Goal: Task Accomplishment & Management: Manage account settings

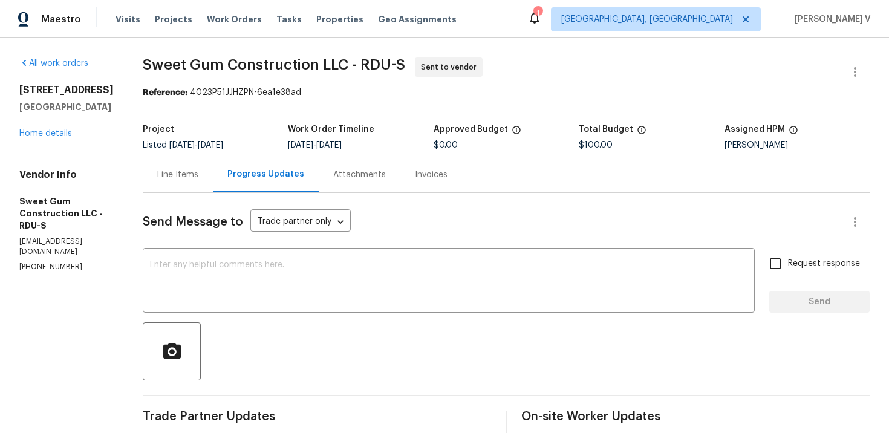
scroll to position [73, 0]
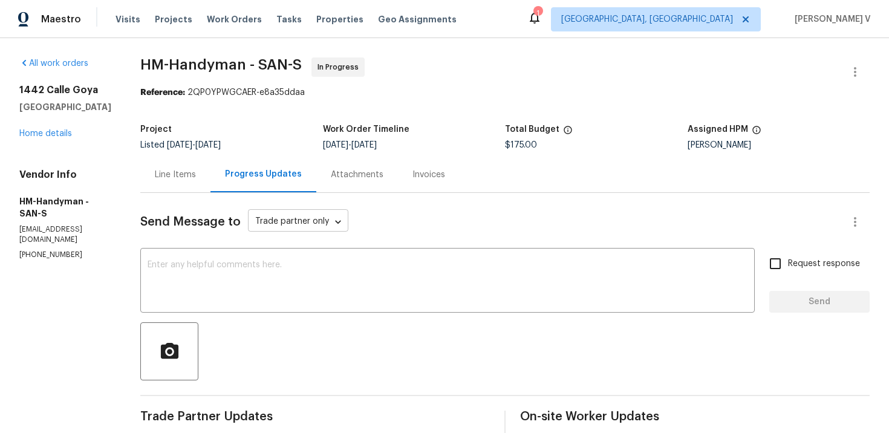
scroll to position [36, 0]
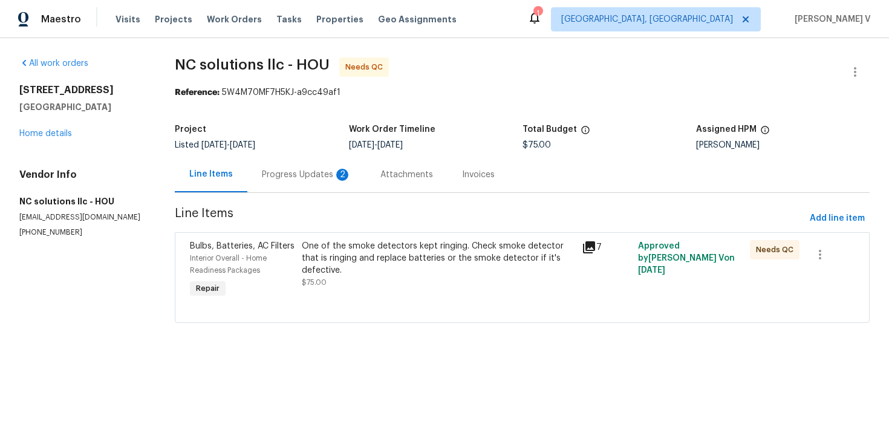
click at [355, 174] on div "Progress Updates 2" at bounding box center [306, 175] width 118 height 36
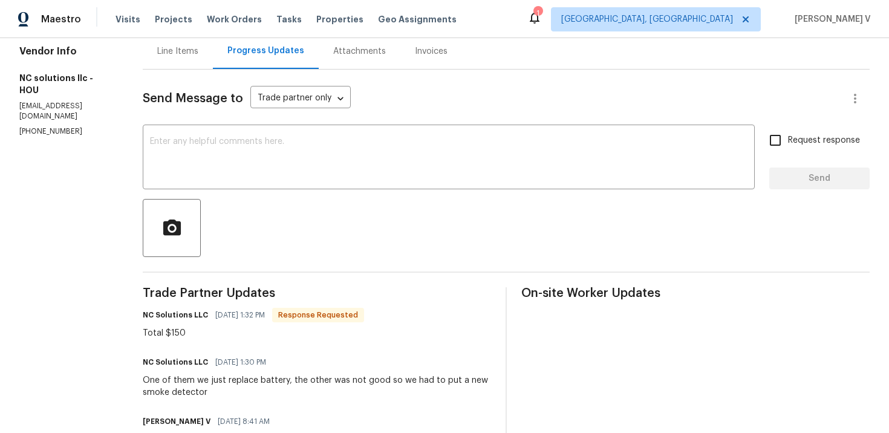
scroll to position [225, 0]
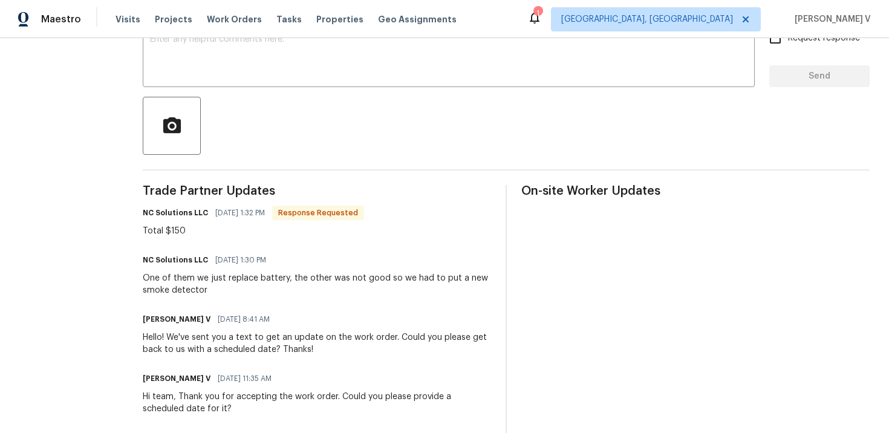
click at [240, 212] on span "[DATE] 1:32 PM" at bounding box center [240, 213] width 50 height 12
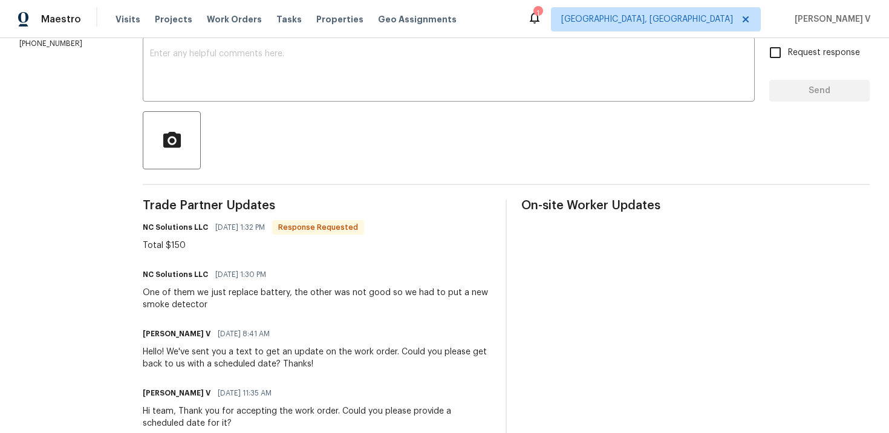
scroll to position [0, 0]
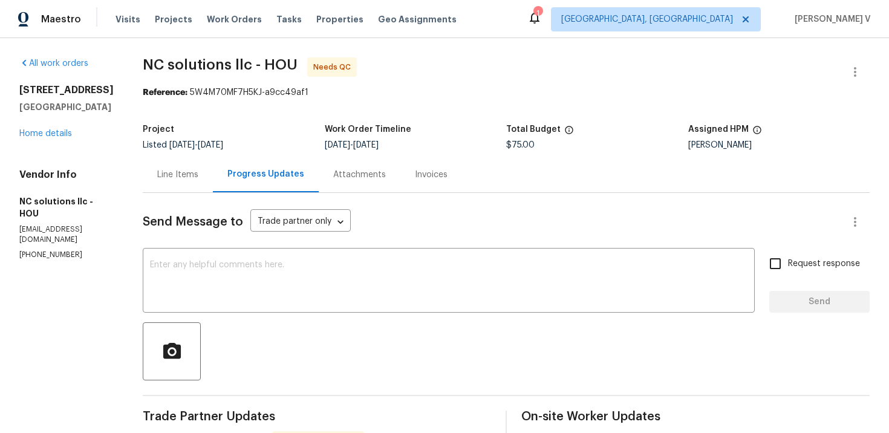
click at [198, 160] on div "Line Items" at bounding box center [178, 175] width 70 height 36
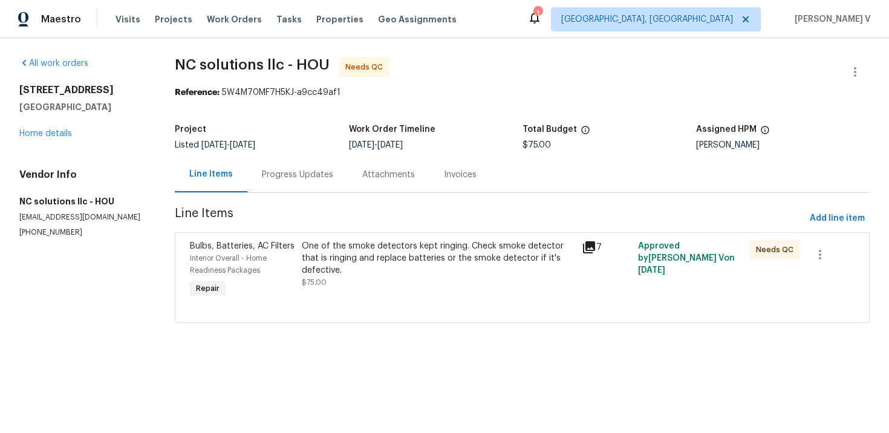
click at [424, 297] on div "One of the smoke detectors kept ringing. Check smoke detector that is ringing a…" at bounding box center [438, 270] width 280 height 68
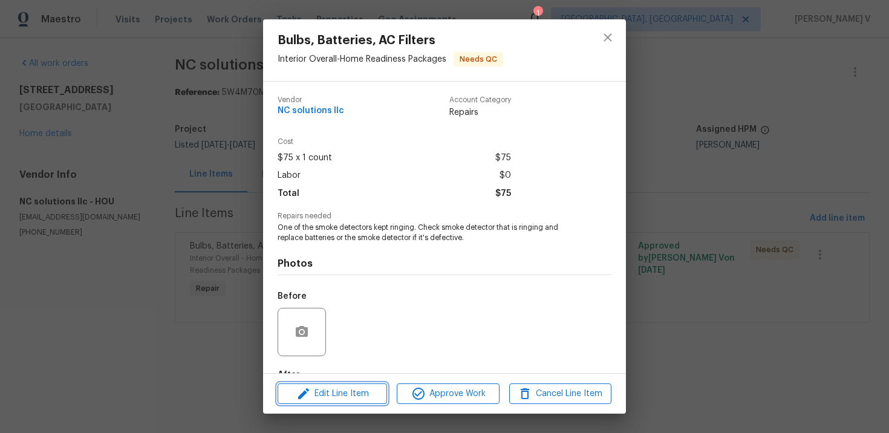
click at [326, 398] on span "Edit Line Item" at bounding box center [332, 393] width 102 height 15
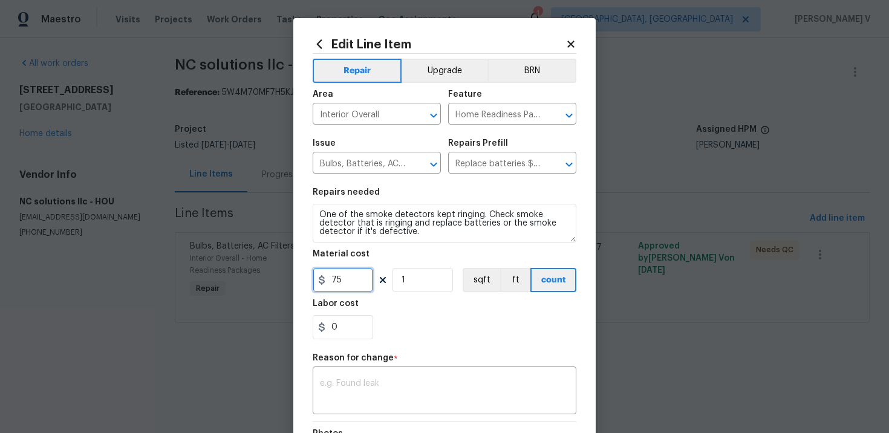
click at [349, 273] on input "75" at bounding box center [343, 280] width 60 height 24
type input "150"
click at [386, 377] on div "x ​" at bounding box center [445, 391] width 264 height 45
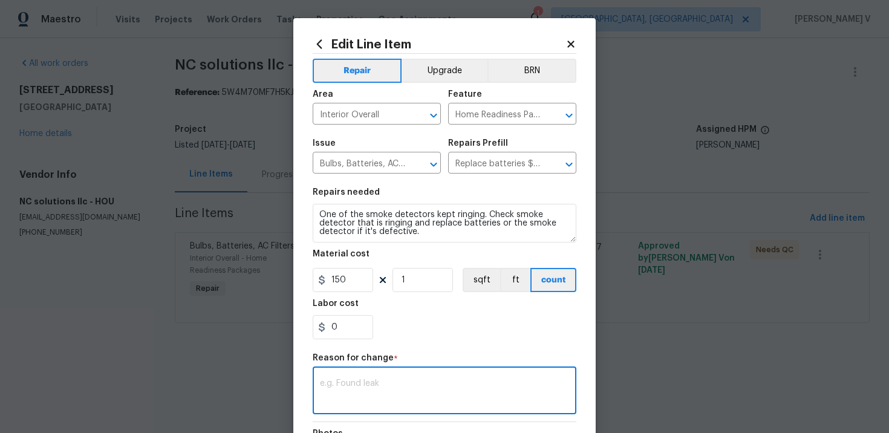
paste textarea "(DV) Updated per vendor’s final cost."
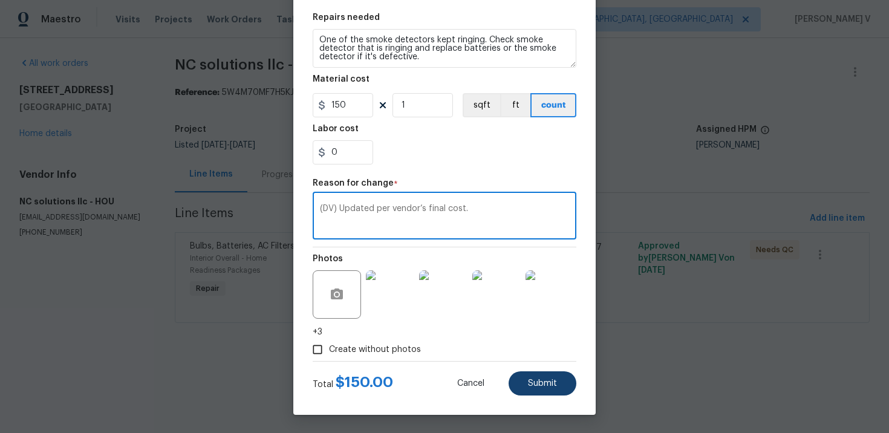
type textarea "(DV) Updated per vendor’s final cost."
click at [516, 373] on button "Submit" at bounding box center [542, 383] width 68 height 24
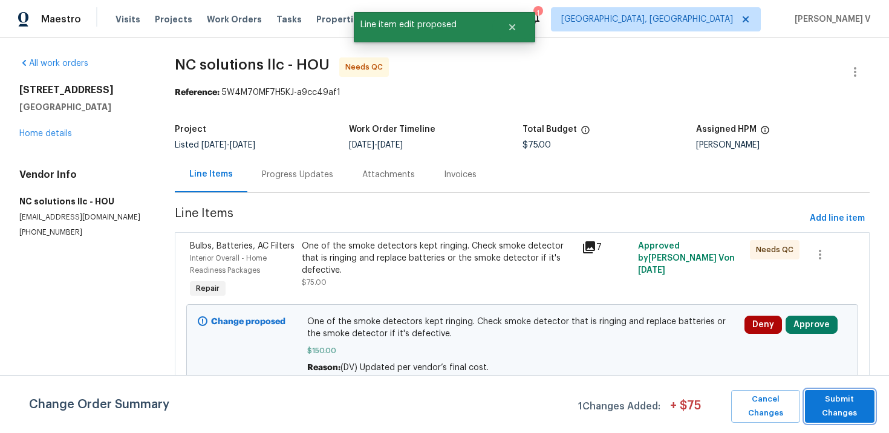
click at [848, 415] on span "Submit Changes" at bounding box center [839, 406] width 57 height 28
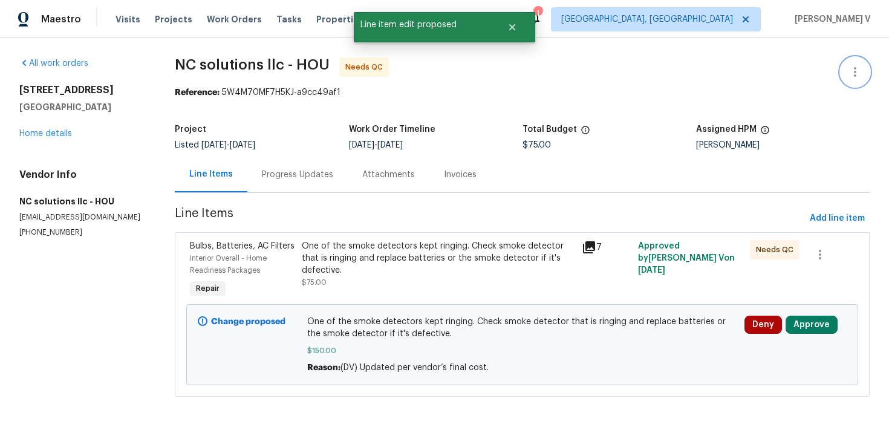
click at [854, 70] on icon "button" at bounding box center [855, 72] width 15 height 15
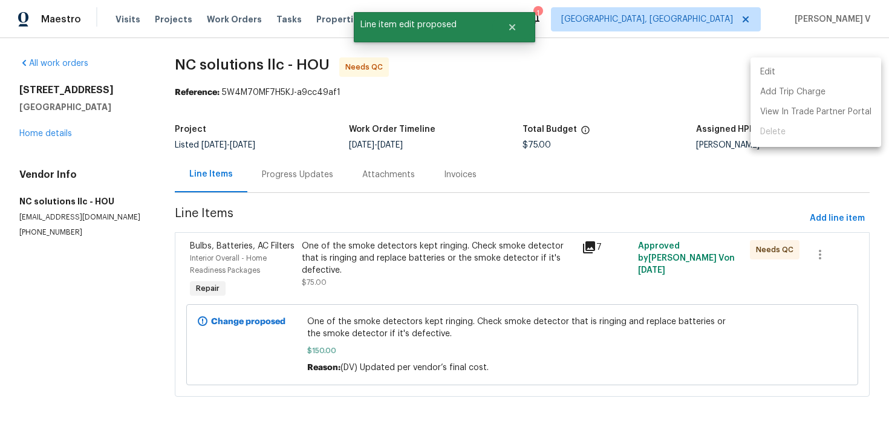
click at [854, 70] on li "Edit" at bounding box center [815, 72] width 131 height 20
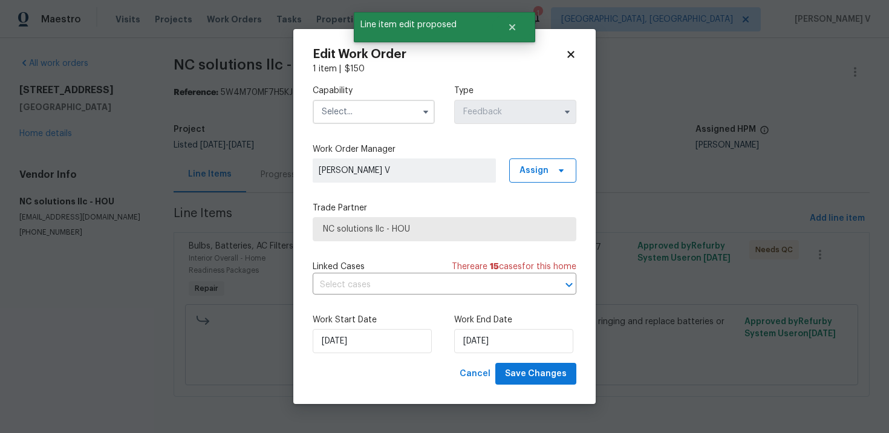
click at [361, 96] on label "Capability" at bounding box center [374, 91] width 122 height 12
click at [344, 117] on input "text" at bounding box center [374, 112] width 122 height 24
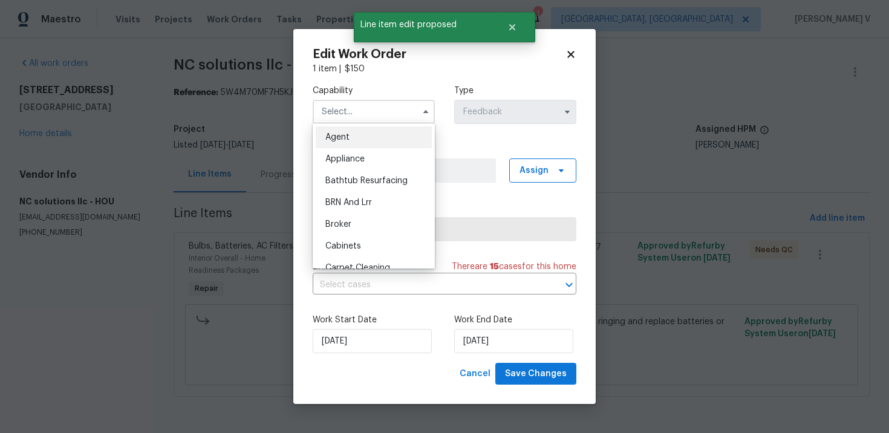
click at [331, 137] on span "Agent" at bounding box center [337, 137] width 24 height 8
type input "Agent"
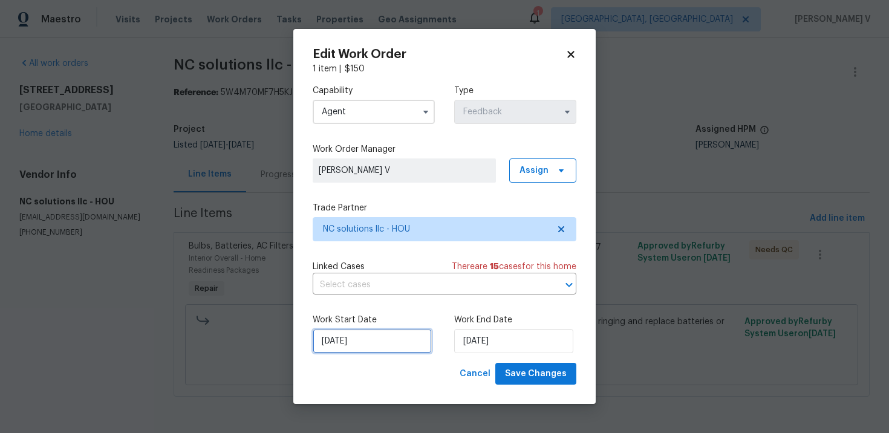
click at [378, 339] on input "01/10/2025" at bounding box center [372, 341] width 119 height 24
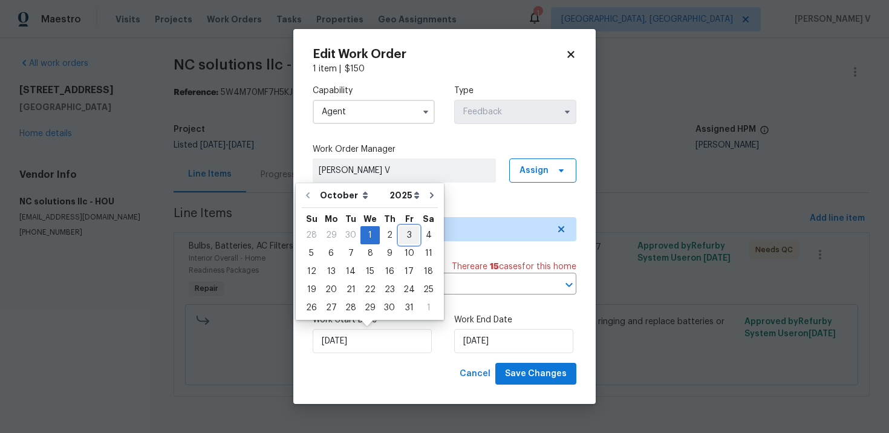
click at [399, 229] on div "3" at bounding box center [409, 235] width 20 height 17
type input "03/10/2025"
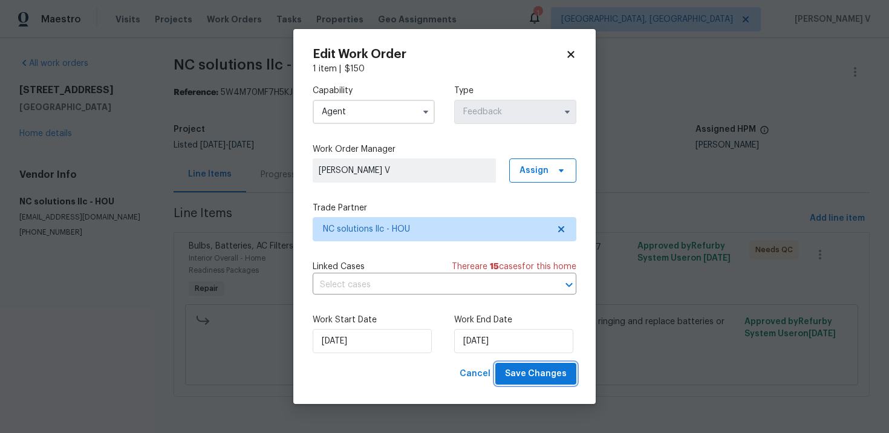
click at [523, 370] on span "Save Changes" at bounding box center [536, 373] width 62 height 15
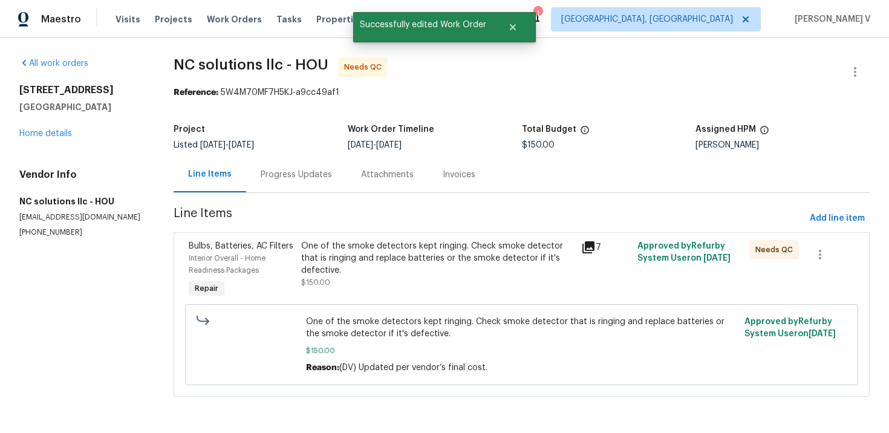
click at [299, 174] on div "Progress Updates" at bounding box center [296, 175] width 71 height 12
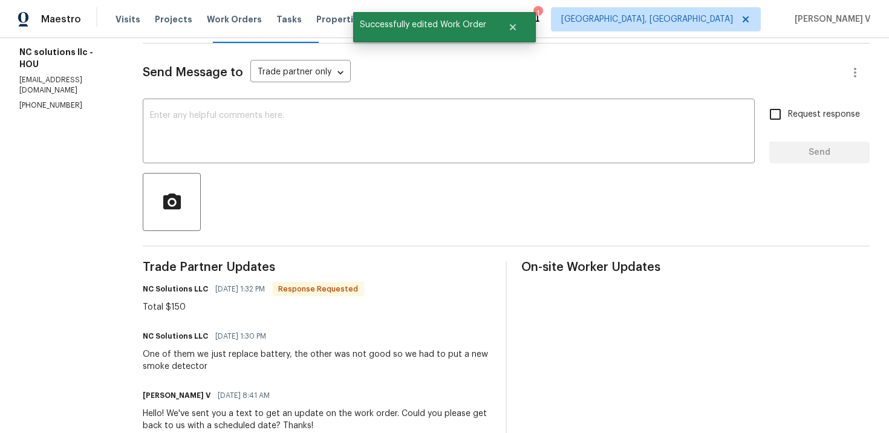
scroll to position [130, 0]
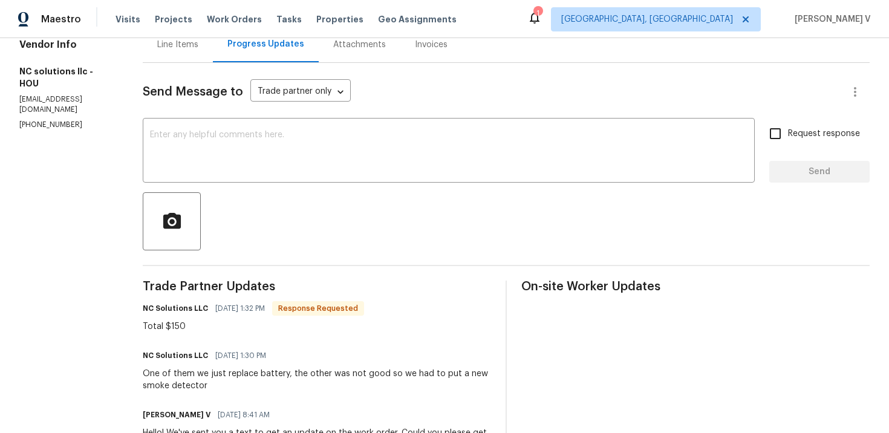
click at [199, 55] on div "Line Items" at bounding box center [178, 45] width 70 height 36
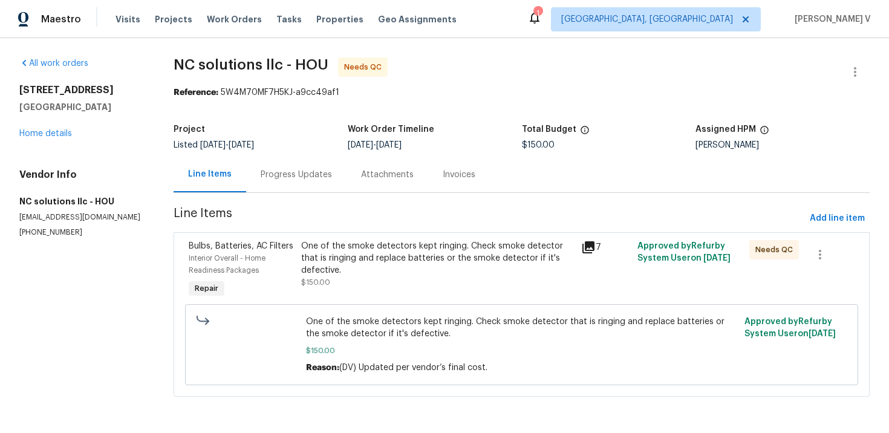
click at [400, 267] on div "One of the smoke detectors kept ringing. Check smoke detector that is ringing a…" at bounding box center [437, 258] width 273 height 36
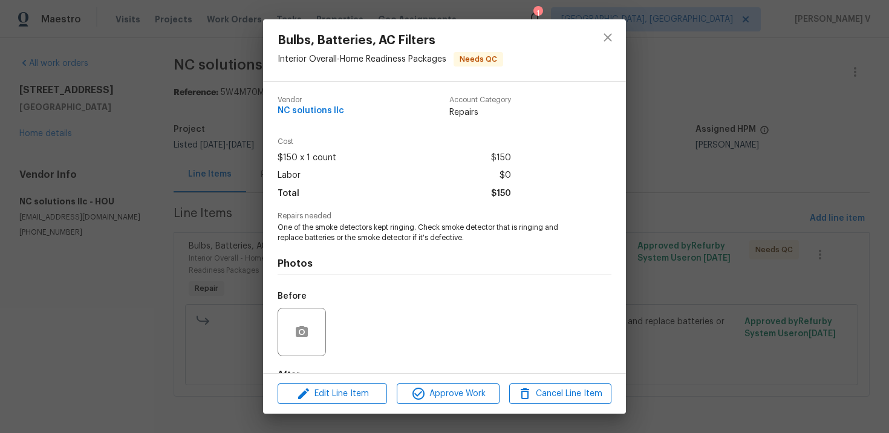
scroll to position [74, 0]
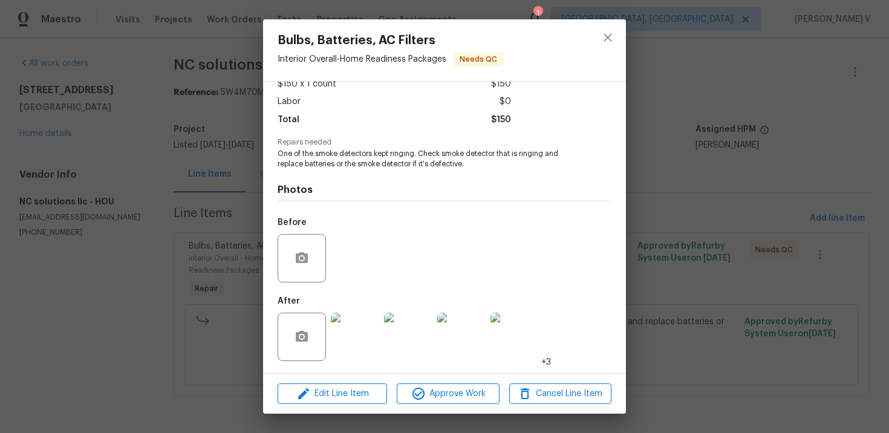
click at [365, 351] on img at bounding box center [355, 337] width 48 height 48
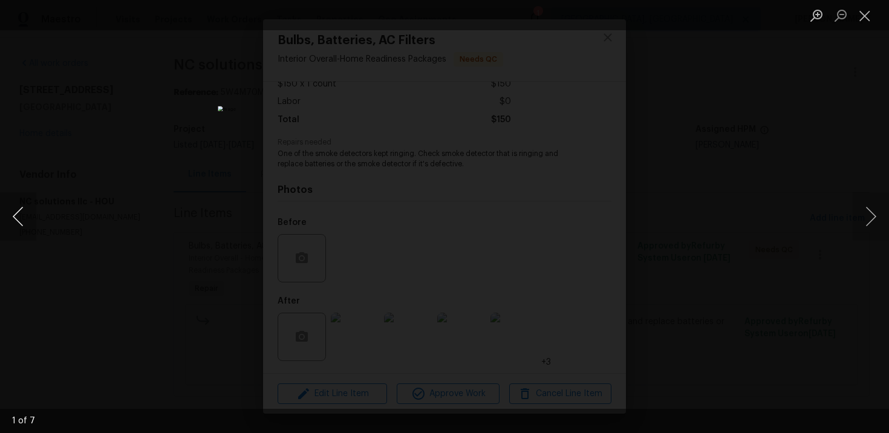
click at [19, 212] on button "Previous image" at bounding box center [18, 216] width 36 height 48
click at [126, 136] on div "Lightbox" at bounding box center [444, 216] width 889 height 433
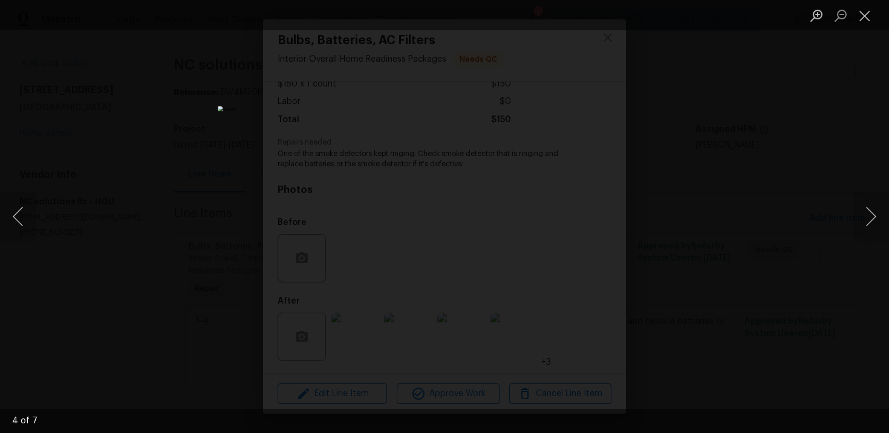
click at [126, 136] on div "Lightbox" at bounding box center [444, 216] width 889 height 433
click at [188, 147] on div "Lightbox" at bounding box center [444, 216] width 889 height 433
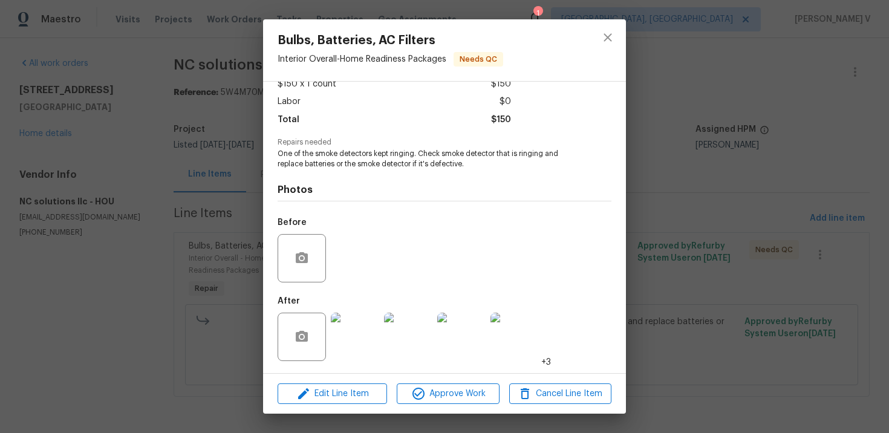
click at [188, 147] on div "Bulbs, Batteries, AC Filters Interior Overall - Home Readiness Packages Needs Q…" at bounding box center [444, 216] width 889 height 433
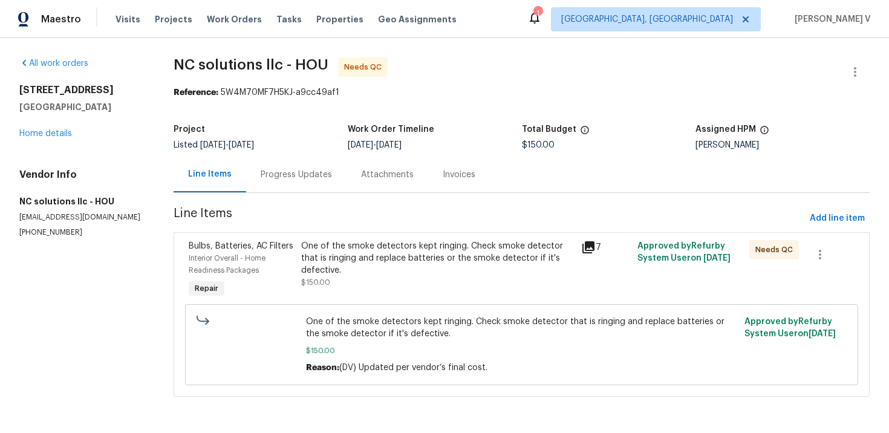
click at [282, 152] on div "Project Listed 9/30/2025 - 10/3/2025 Work Order Timeline 10/3/2025 - 10/3/2025 …" at bounding box center [522, 137] width 696 height 39
click at [287, 167] on div "Progress Updates" at bounding box center [296, 175] width 100 height 36
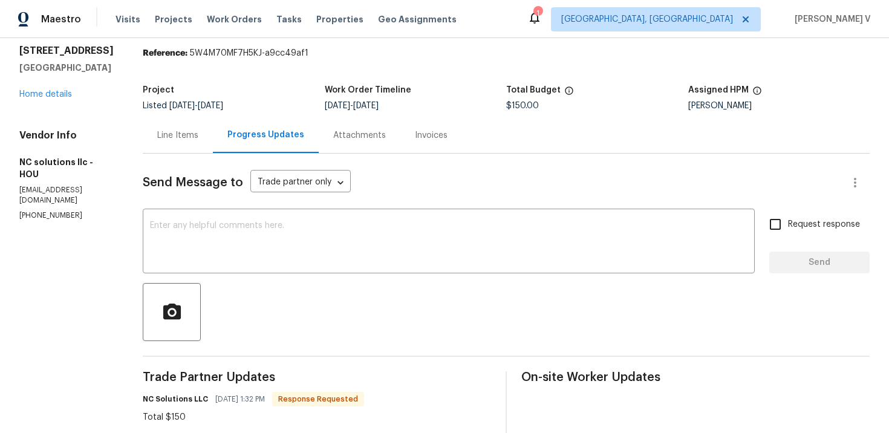
scroll to position [39, 0]
click at [213, 128] on div "Line Items" at bounding box center [178, 136] width 70 height 36
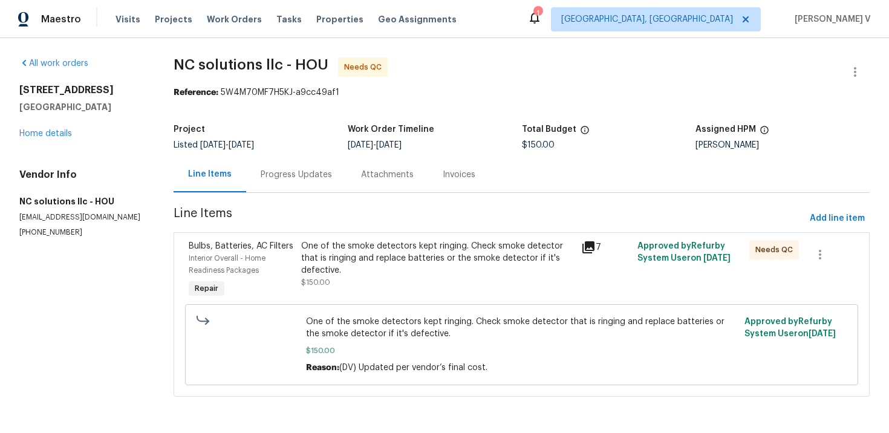
click at [384, 232] on section "NC solutions llc - HOU Needs QC Reference: 5W4M70MF7H5KJ-a9cc49af1 Project List…" at bounding box center [522, 234] width 696 height 354
click at [389, 255] on div "One of the smoke detectors kept ringing. Check smoke detector that is ringing a…" at bounding box center [437, 258] width 273 height 36
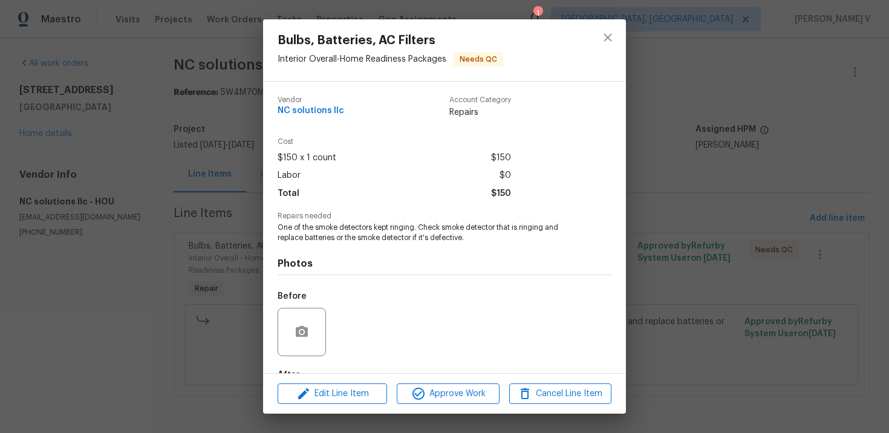
scroll to position [74, 0]
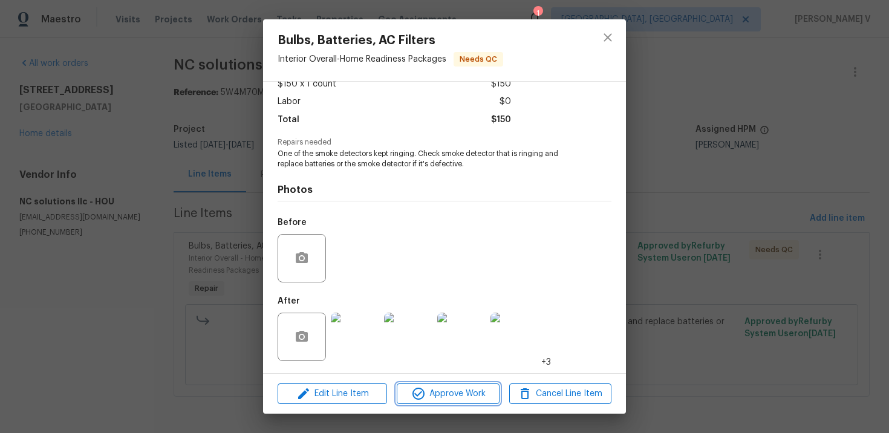
click at [456, 391] on span "Approve Work" at bounding box center [447, 393] width 95 height 15
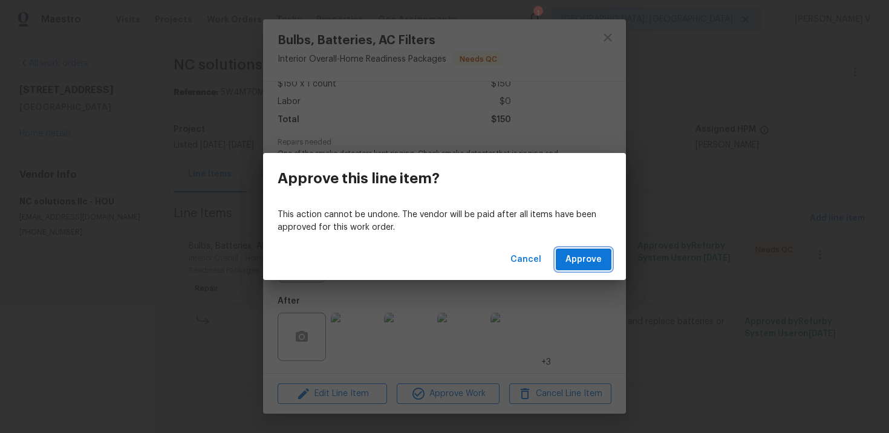
click at [589, 258] on span "Approve" at bounding box center [583, 259] width 36 height 15
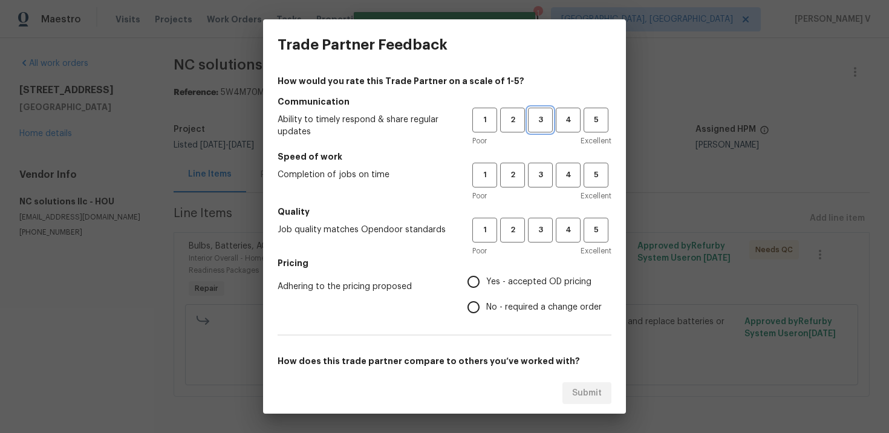
click at [536, 120] on span "3" at bounding box center [540, 120] width 22 height 14
click at [550, 170] on span "3" at bounding box center [540, 175] width 22 height 14
click at [545, 216] on h5 "Quality" at bounding box center [444, 212] width 334 height 12
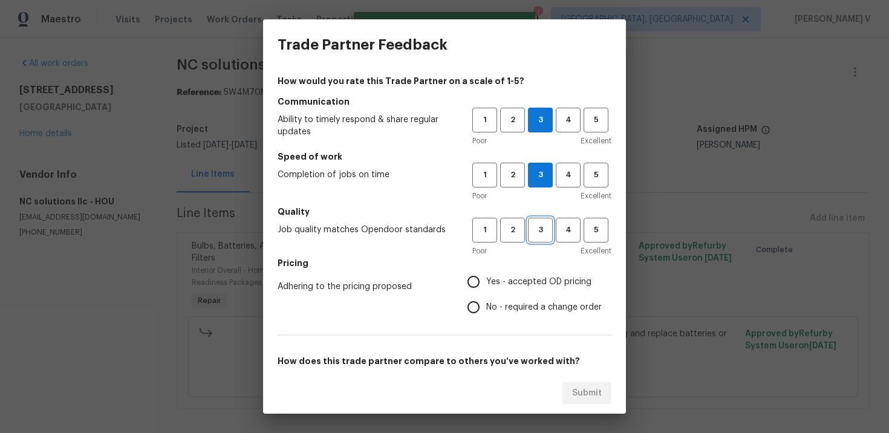
click at [543, 229] on span "3" at bounding box center [540, 230] width 22 height 14
click at [478, 313] on input "No - required a change order" at bounding box center [473, 306] width 25 height 25
radio input "true"
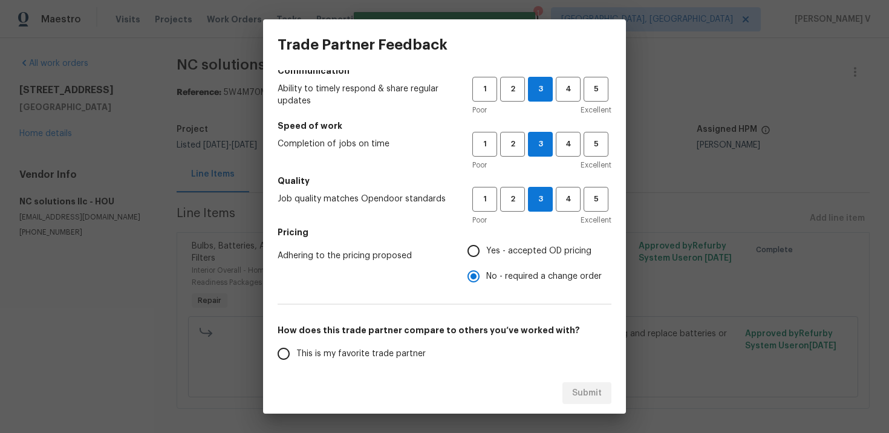
scroll to position [80, 0]
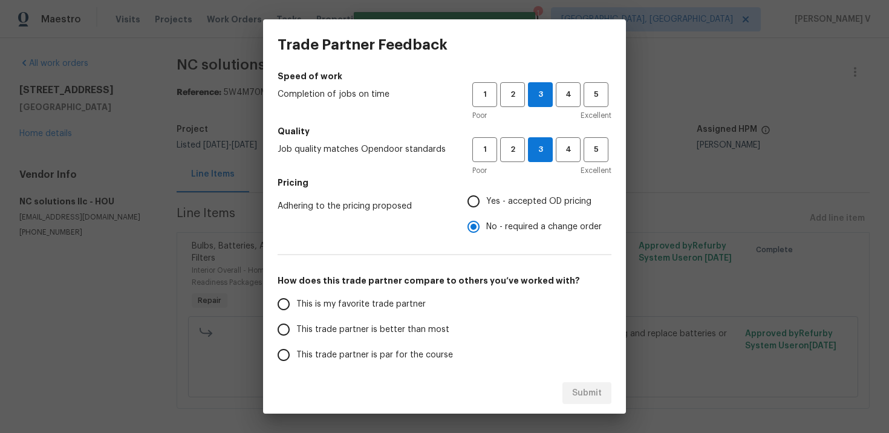
click at [417, 323] on span "This trade partner is better than most" at bounding box center [372, 329] width 153 height 13
click at [296, 323] on input "This trade partner is better than most" at bounding box center [283, 329] width 25 height 25
click at [576, 388] on span "Submit" at bounding box center [587, 393] width 30 height 15
radio input "true"
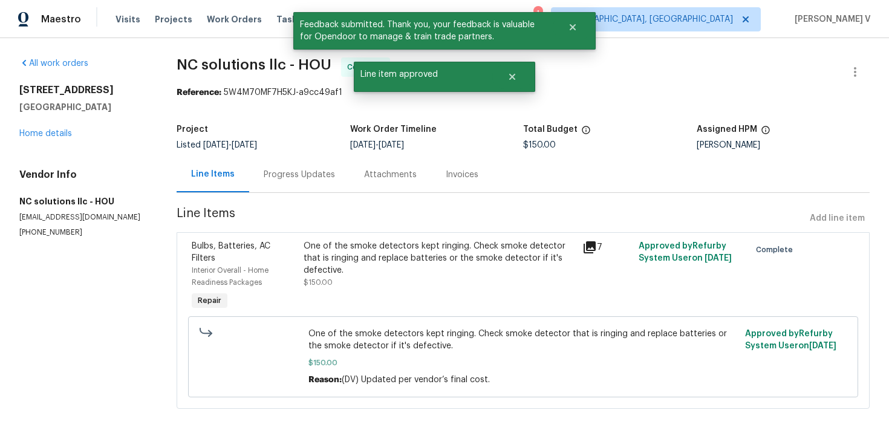
click at [288, 158] on div "Progress Updates" at bounding box center [299, 175] width 100 height 36
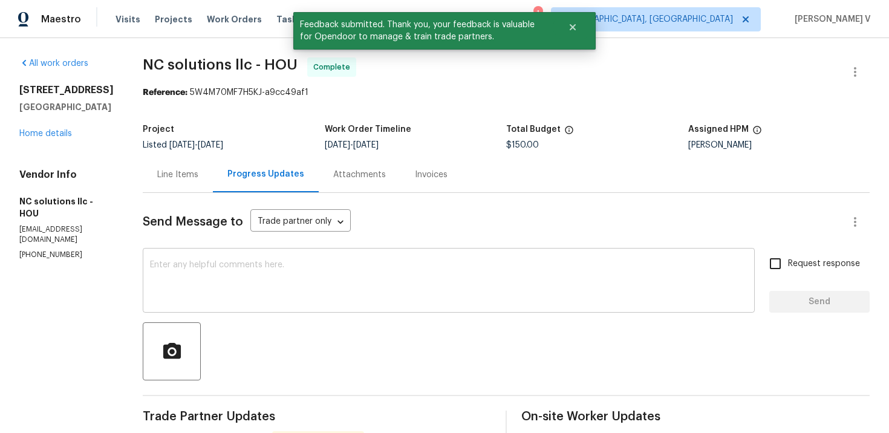
click at [296, 284] on textarea at bounding box center [448, 282] width 597 height 42
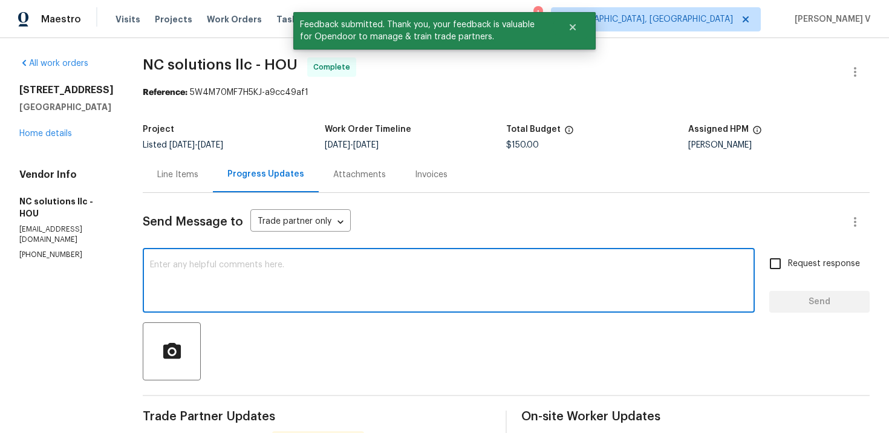
paste textarea "Hey, we have updated the cost to $ and the work order has been approved. Thanks…"
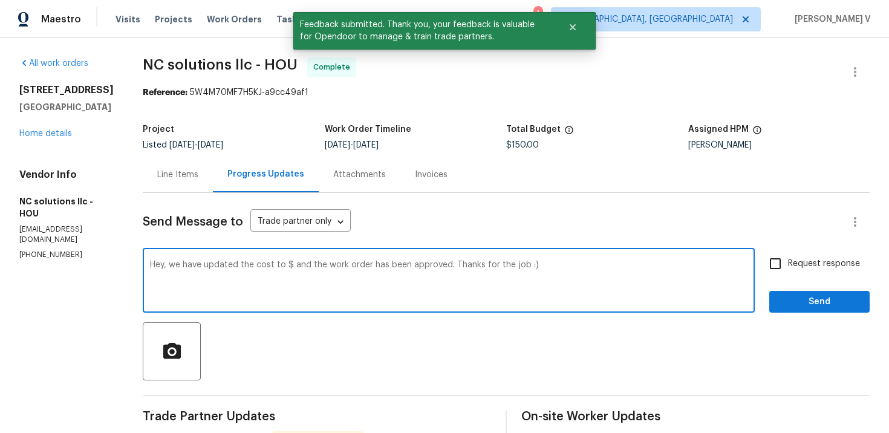
click at [308, 267] on textarea "Hey, we have updated the cost to $ and the work order has been approved. Thanks…" at bounding box center [448, 282] width 597 height 42
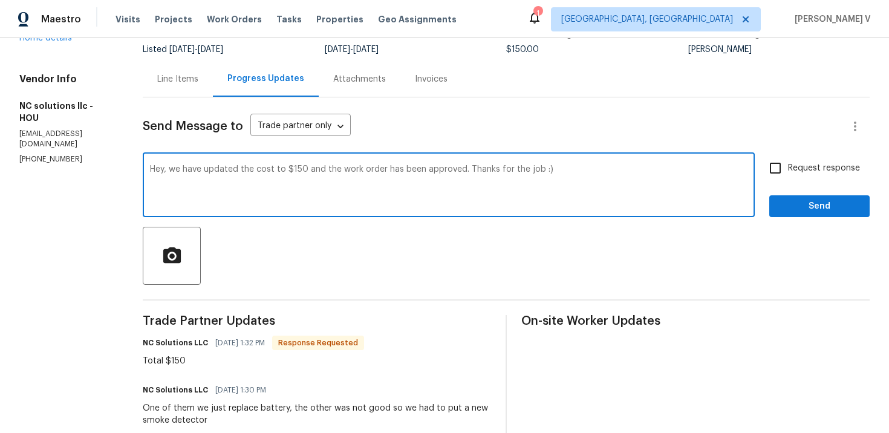
type textarea "Hey, we have updated the cost to $150 and the work order has been approved. Tha…"
click at [789, 201] on span "Send" at bounding box center [819, 206] width 81 height 15
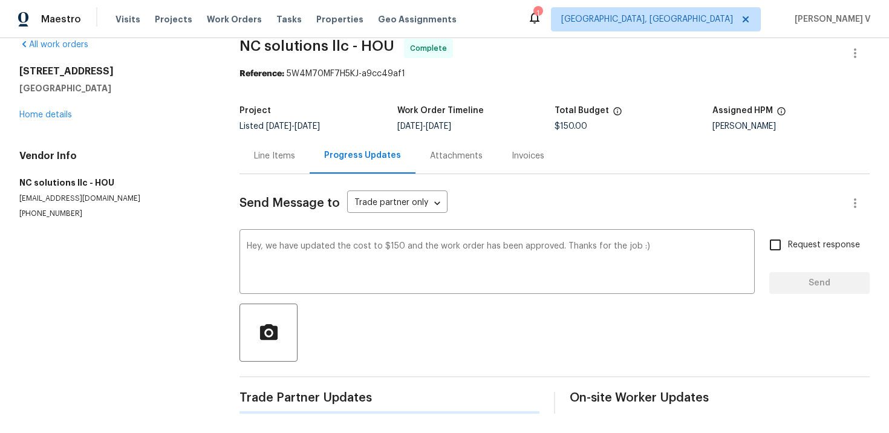
scroll to position [19, 0]
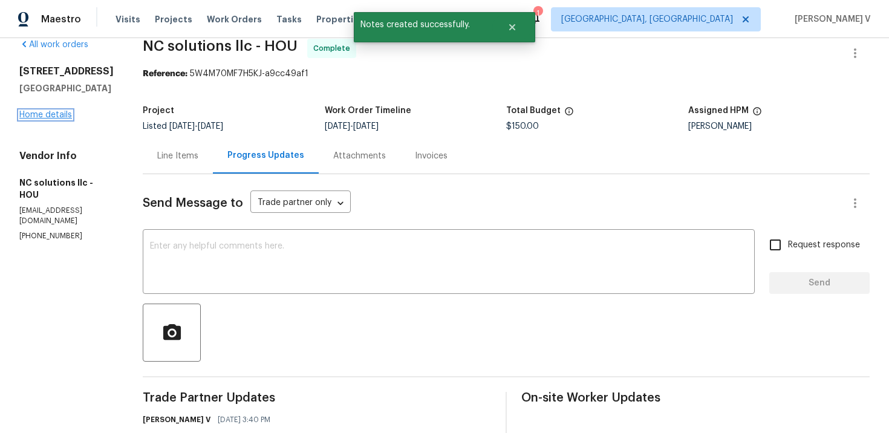
click at [55, 119] on link "Home details" at bounding box center [45, 115] width 53 height 8
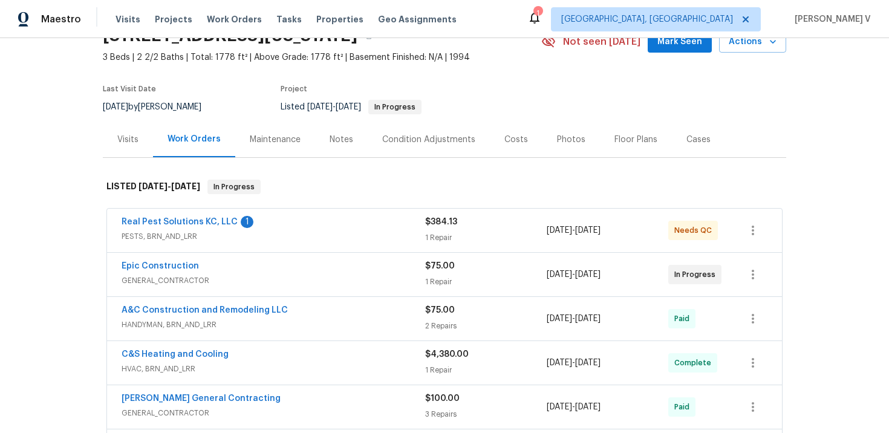
scroll to position [76, 0]
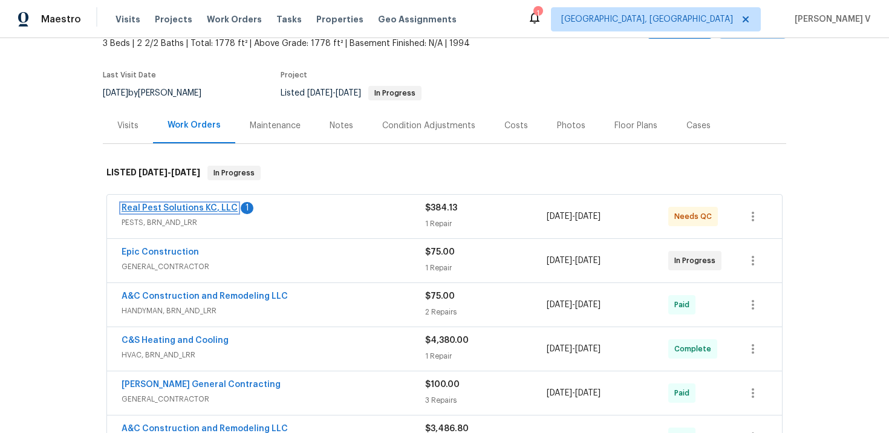
click at [202, 206] on link "Real Pest Solutions KC, LLC" at bounding box center [180, 208] width 116 height 8
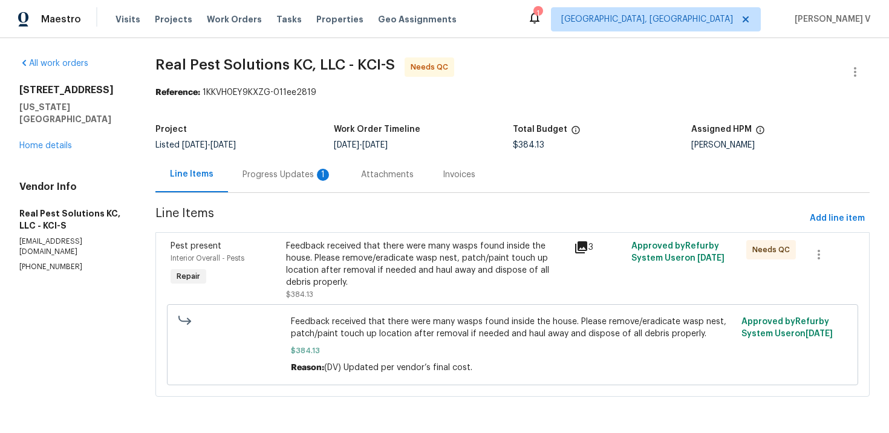
click at [309, 167] on div "Progress Updates 1" at bounding box center [287, 175] width 118 height 36
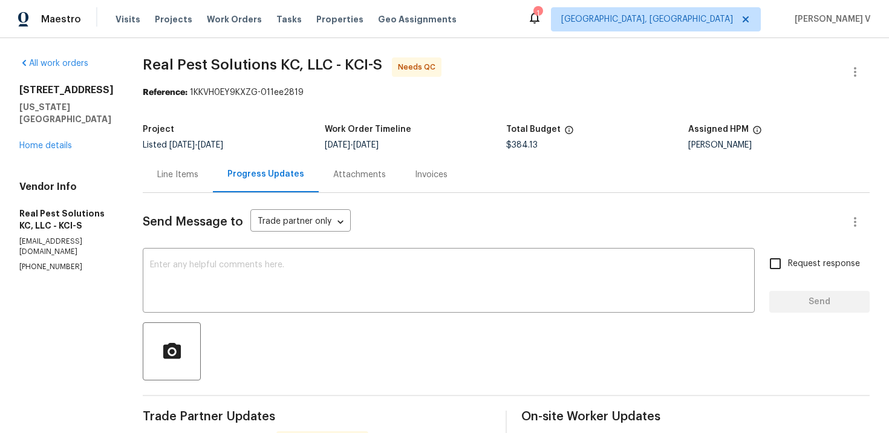
click at [189, 184] on div "Line Items" at bounding box center [178, 175] width 70 height 36
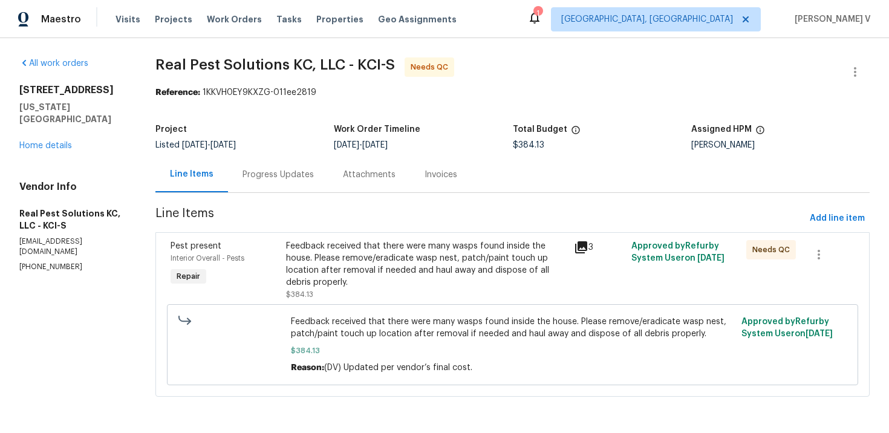
click at [366, 259] on div "Feedback received that there were many wasps found inside the house. Please rem…" at bounding box center [426, 264] width 281 height 48
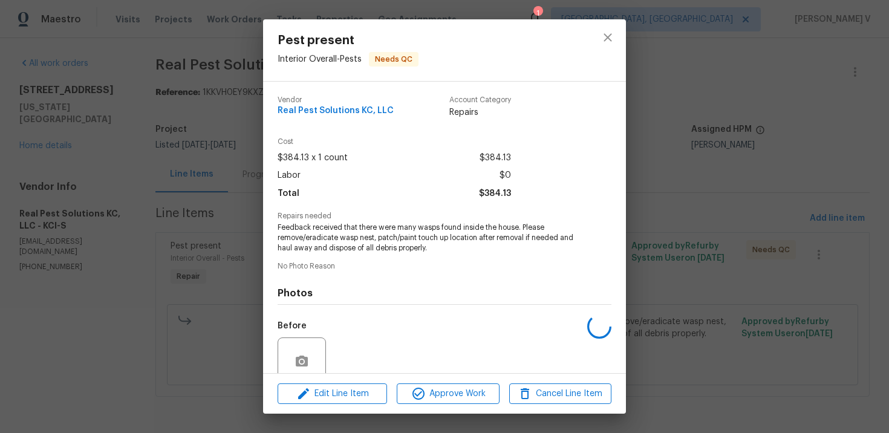
scroll to position [103, 0]
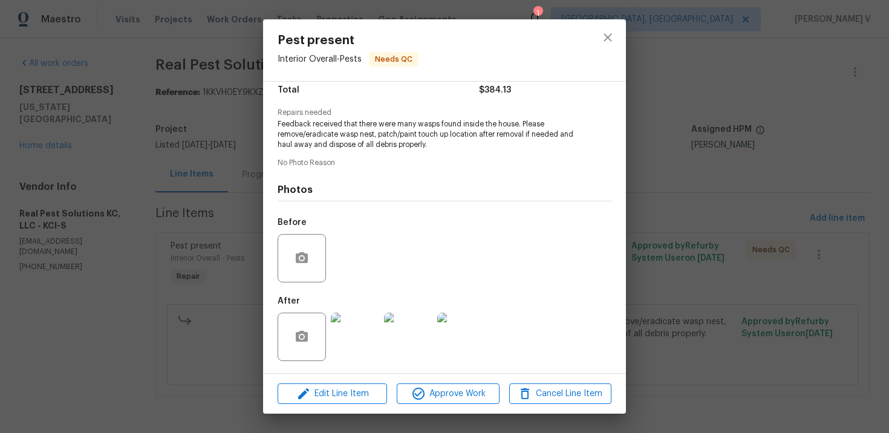
click at [356, 335] on img at bounding box center [355, 337] width 48 height 48
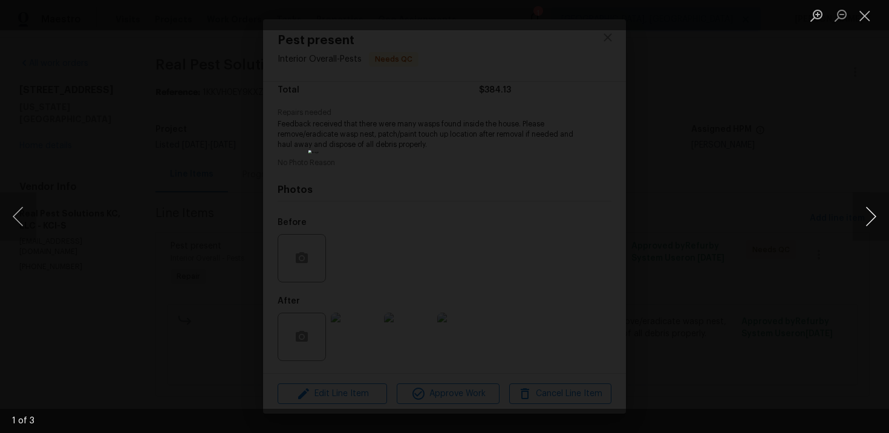
click at [872, 208] on button "Next image" at bounding box center [870, 216] width 36 height 48
click at [855, 161] on div "Lightbox" at bounding box center [444, 216] width 889 height 433
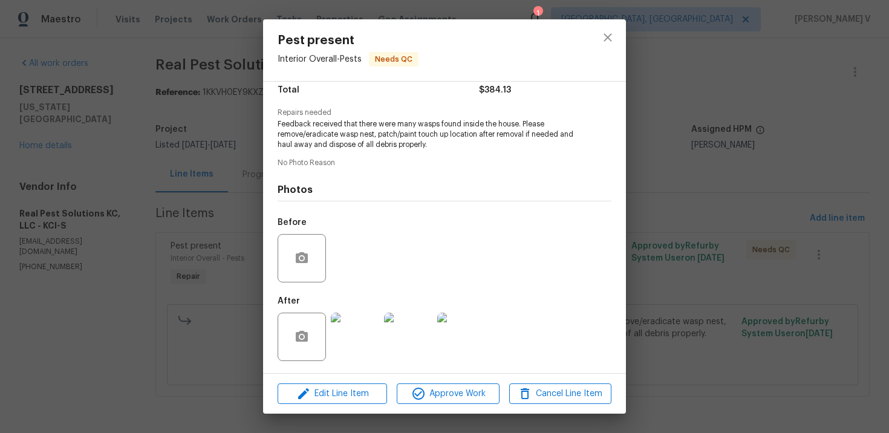
click at [855, 161] on div "Pest present Interior Overall - Pests Needs QC Vendor Real Pest Solutions KC, L…" at bounding box center [444, 216] width 889 height 433
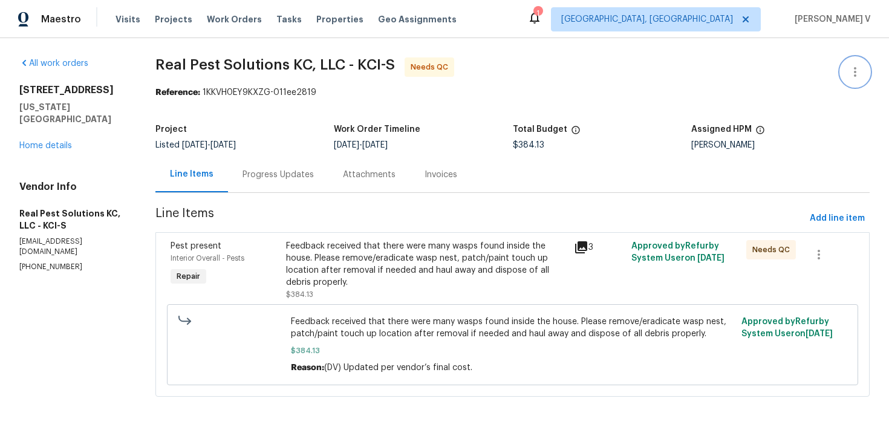
click at [851, 67] on icon "button" at bounding box center [855, 72] width 15 height 15
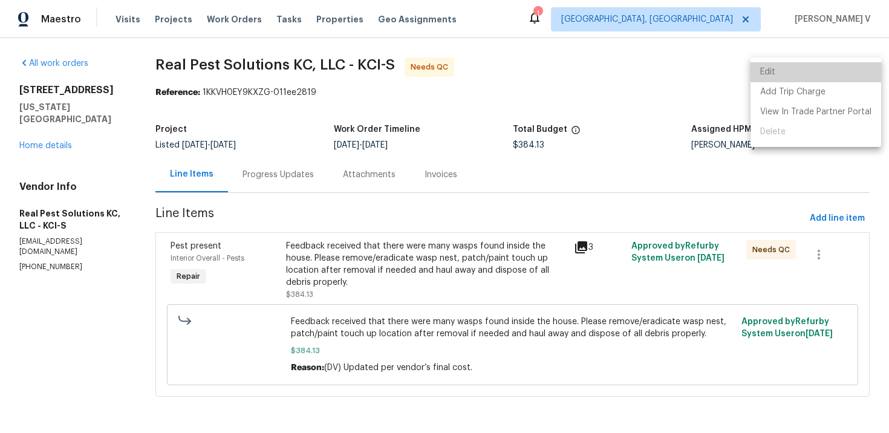
click at [851, 67] on li "Edit" at bounding box center [815, 72] width 131 height 20
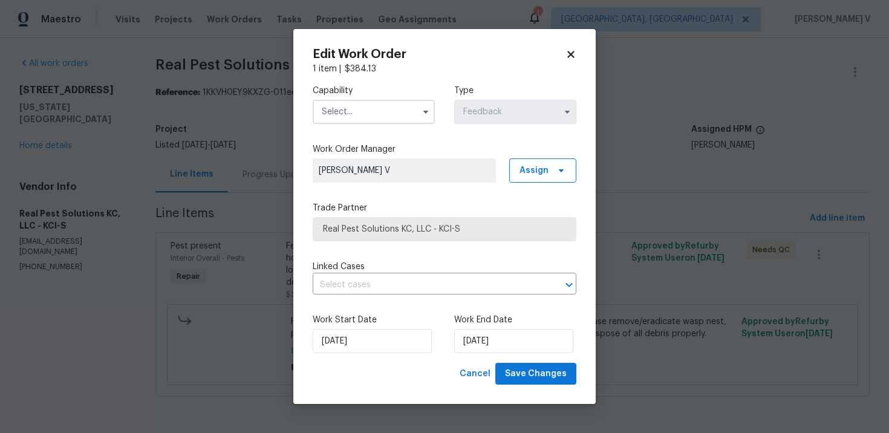
click at [391, 100] on input "text" at bounding box center [374, 112] width 122 height 24
click at [373, 114] on input "text" at bounding box center [374, 112] width 122 height 24
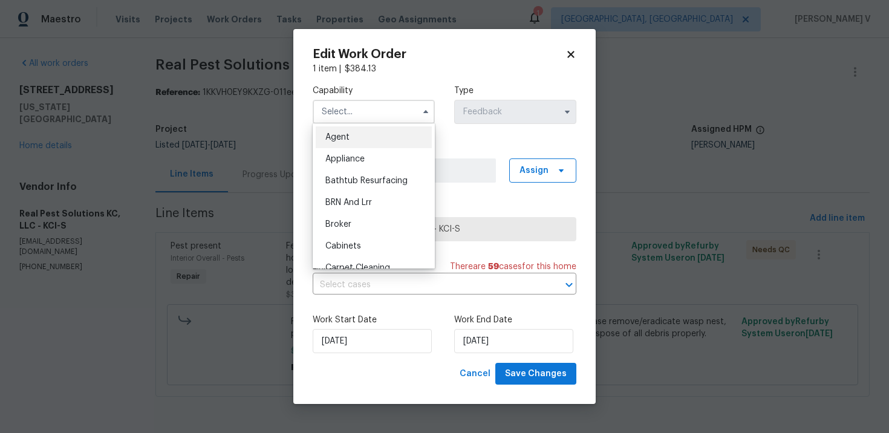
click at [351, 130] on div "Agent" at bounding box center [374, 137] width 116 height 22
type input "Agent"
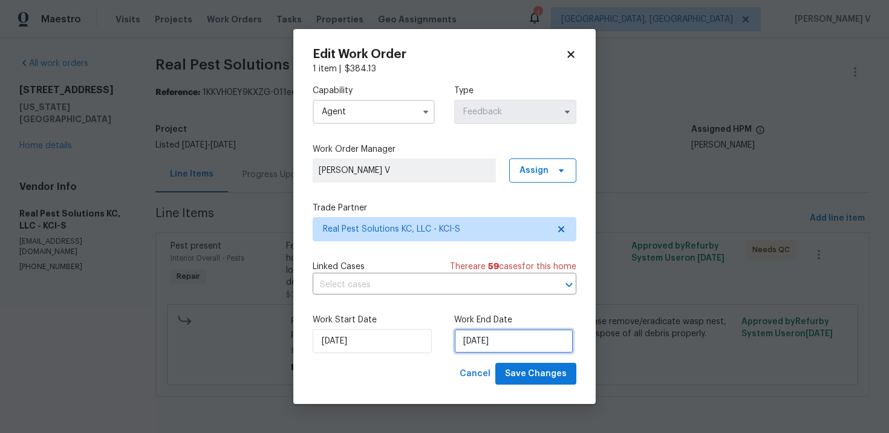
click at [498, 345] on input "03/10/2025" at bounding box center [513, 341] width 119 height 24
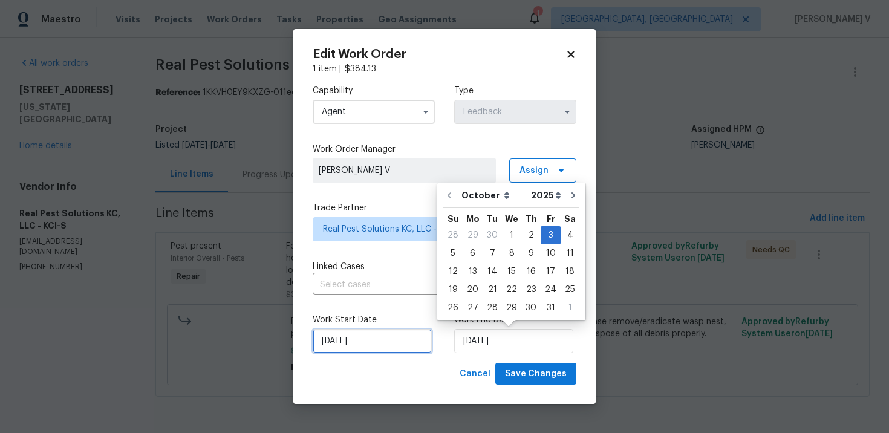
click at [389, 352] on input "01/10/2025" at bounding box center [372, 341] width 119 height 24
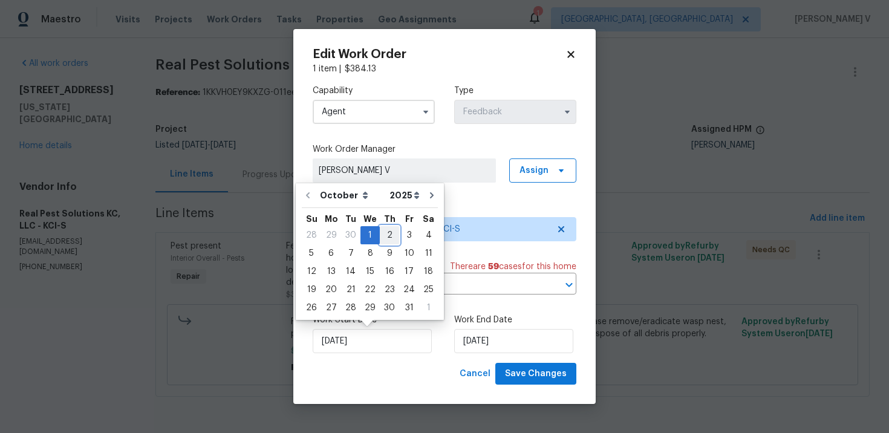
click at [380, 242] on div "2" at bounding box center [389, 235] width 19 height 17
type input "02/10/2025"
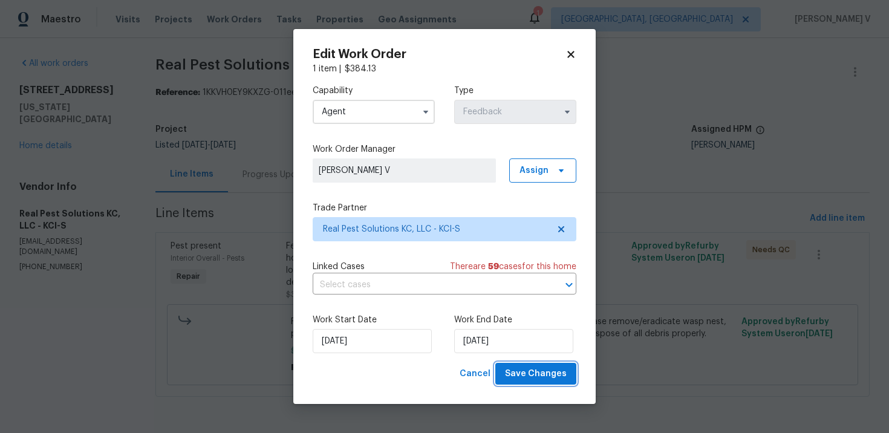
click at [538, 374] on span "Save Changes" at bounding box center [536, 373] width 62 height 15
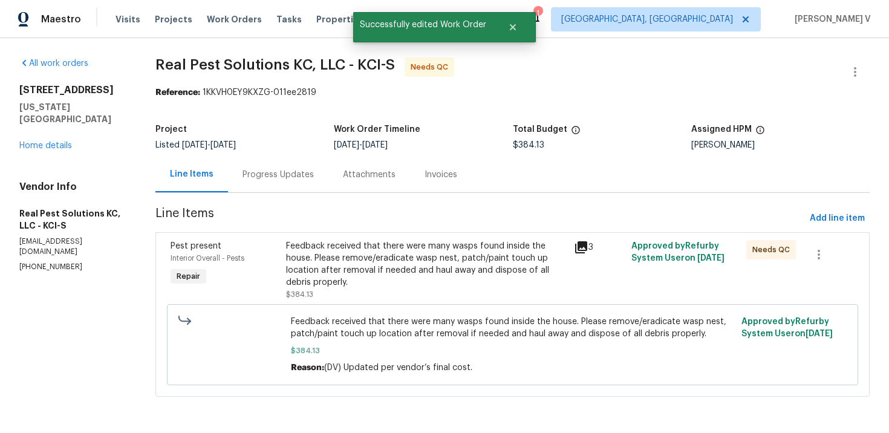
click at [356, 284] on div "Feedback received that there were many wasps found inside the house. Please rem…" at bounding box center [426, 264] width 281 height 48
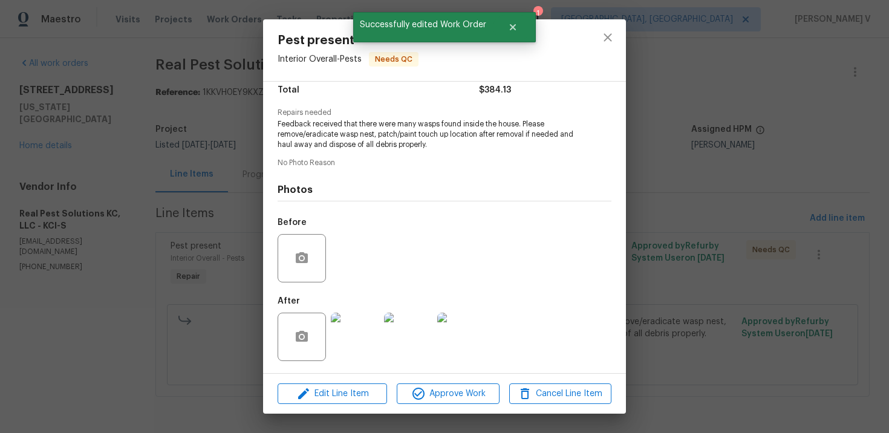
click at [345, 329] on img at bounding box center [355, 337] width 48 height 48
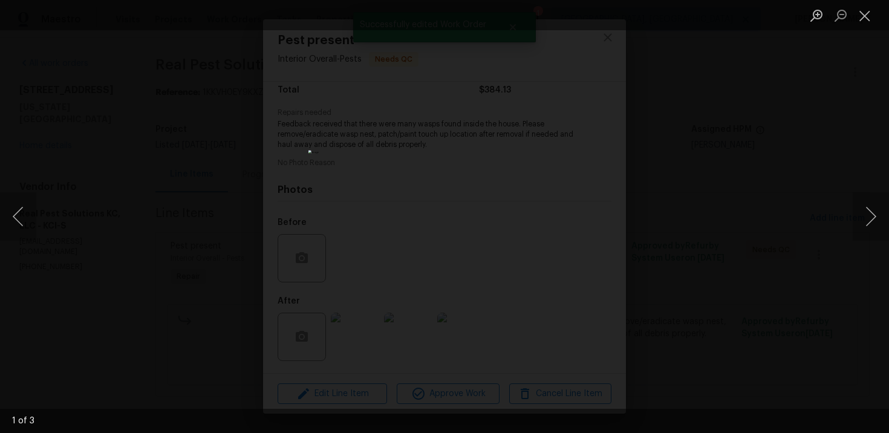
click at [183, 198] on div "Lightbox" at bounding box center [444, 216] width 889 height 433
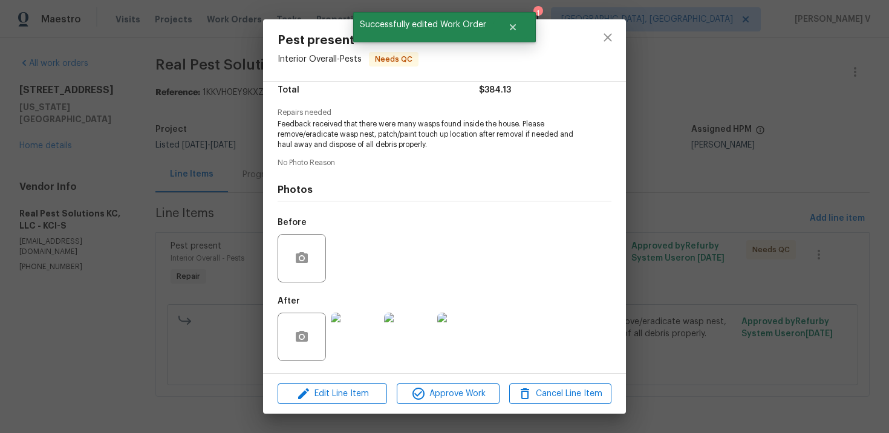
click at [183, 198] on div "Pest present Interior Overall - Pests Needs QC Vendor Real Pest Solutions KC, L…" at bounding box center [444, 216] width 889 height 433
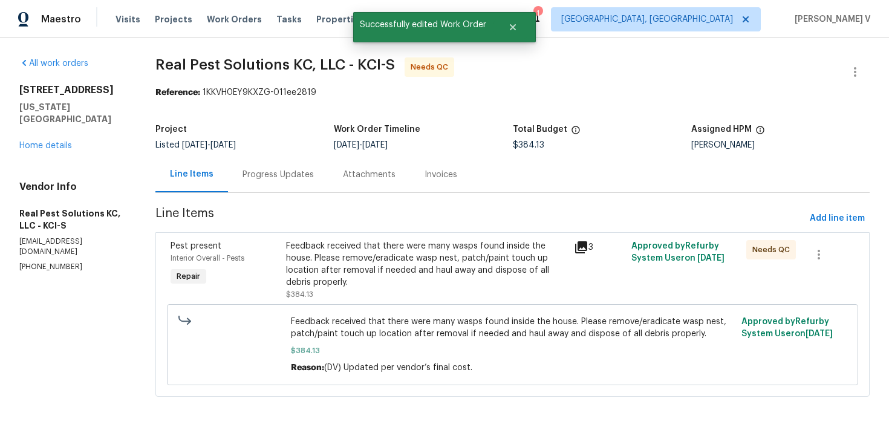
click at [253, 171] on div "Progress Updates" at bounding box center [277, 175] width 71 height 12
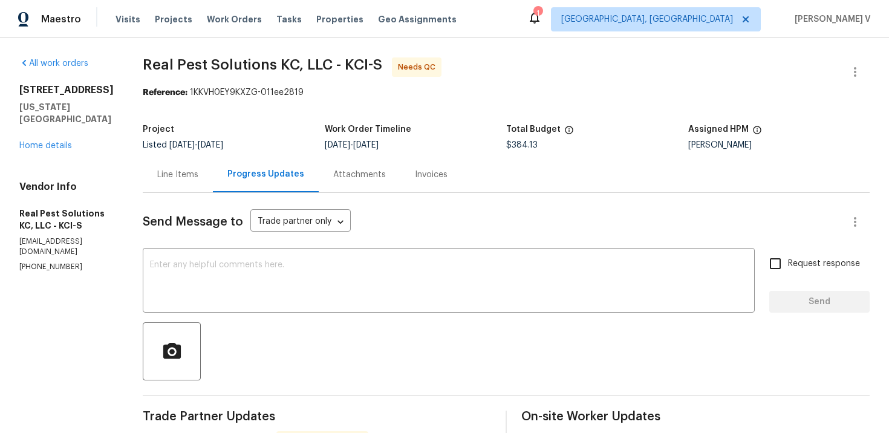
click at [198, 174] on div "Line Items" at bounding box center [177, 175] width 41 height 12
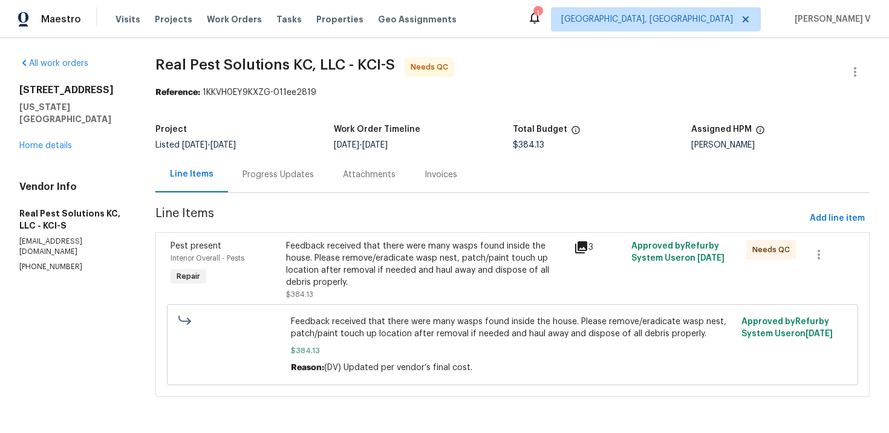
click at [462, 246] on div "Feedback received that there were many wasps found inside the house. Please rem…" at bounding box center [426, 264] width 281 height 48
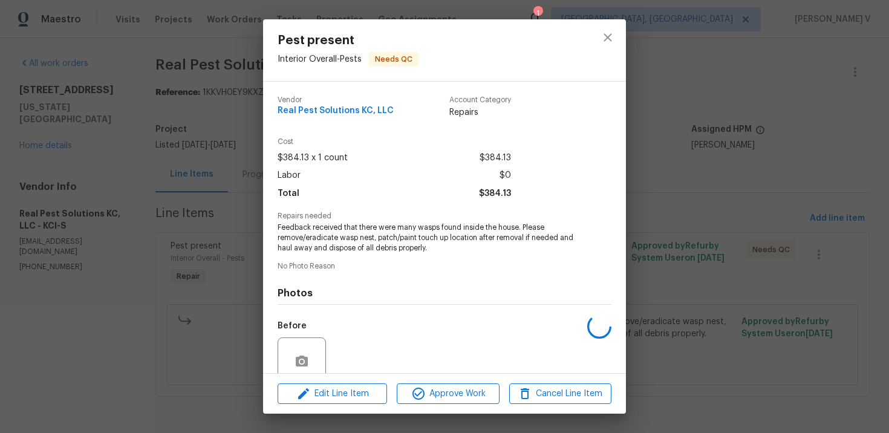
scroll to position [103, 0]
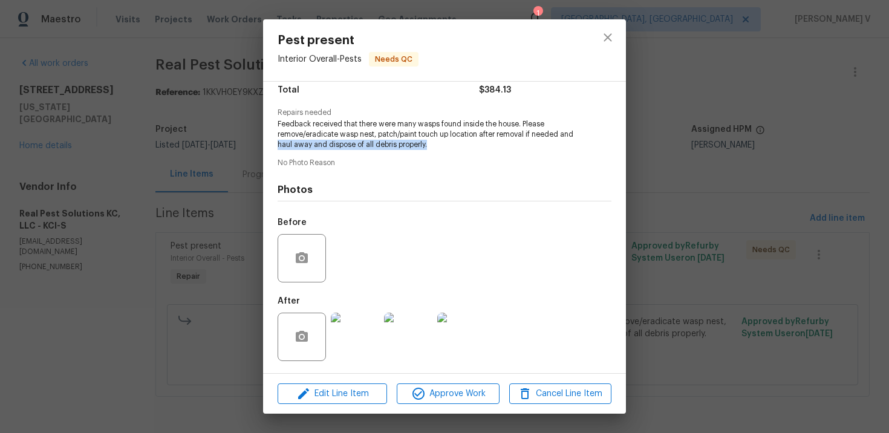
drag, startPoint x: 276, startPoint y: 144, endPoint x: 441, endPoint y: 144, distance: 165.0
click at [441, 144] on div "Vendor Real Pest Solutions KC, LLC Account Category Repairs Cost $384.13 x 1 co…" at bounding box center [444, 227] width 363 height 291
copy span "haul away and dispose of all debris properly."
click at [184, 91] on div "Pest present Interior Overall - Pests Needs QC Vendor Real Pest Solutions KC, L…" at bounding box center [444, 216] width 889 height 433
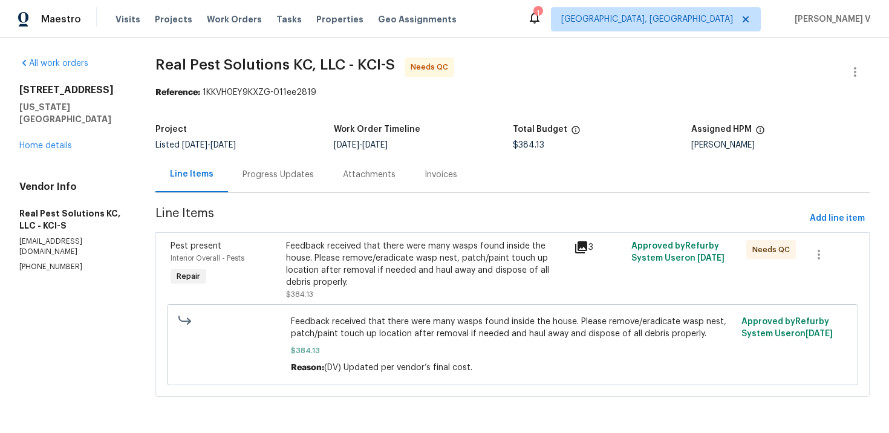
click at [288, 174] on div "Progress Updates" at bounding box center [277, 175] width 71 height 12
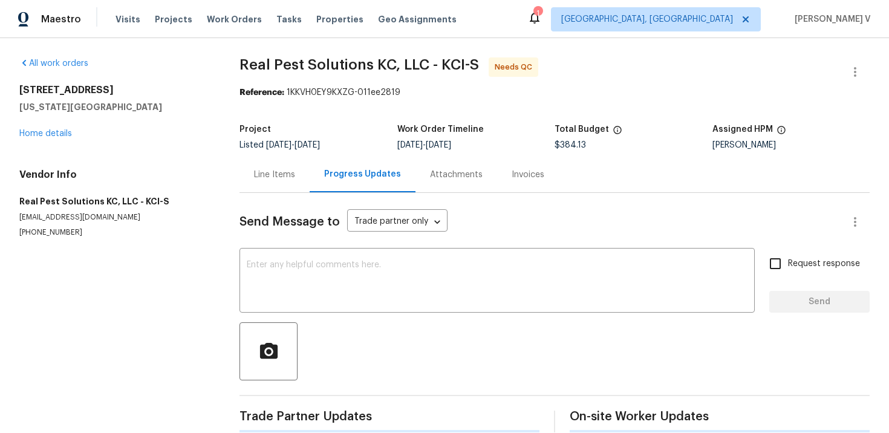
scroll to position [201, 0]
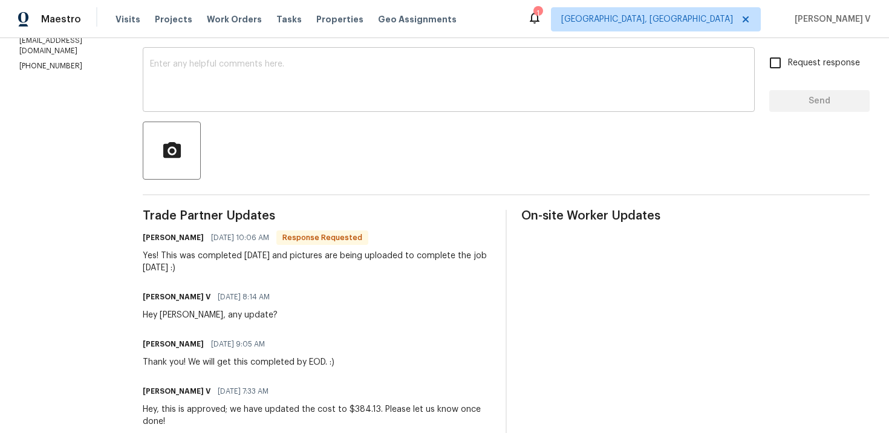
click at [355, 111] on div "x ​" at bounding box center [449, 81] width 612 height 62
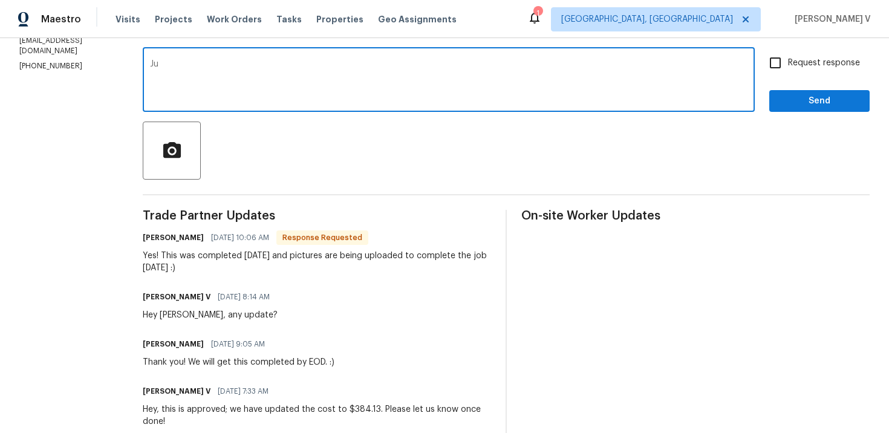
type textarea "J"
paste textarea "Has all debris been hauled away and disposed of properly?"
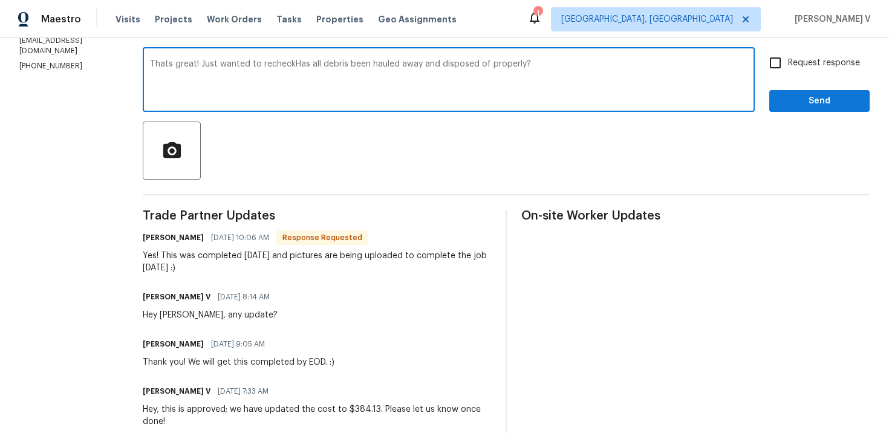
click at [313, 64] on textarea "Thats great! Just wanted to recheckHas all debris been hauled away and disposed…" at bounding box center [448, 81] width 597 height 42
type textarea "Thats great! Just wanted to recheck—Has all debris been hauled away and dispose…"
click at [793, 62] on span "Request response" at bounding box center [824, 63] width 72 height 13
click at [788, 62] on input "Request response" at bounding box center [774, 62] width 25 height 25
checkbox input "true"
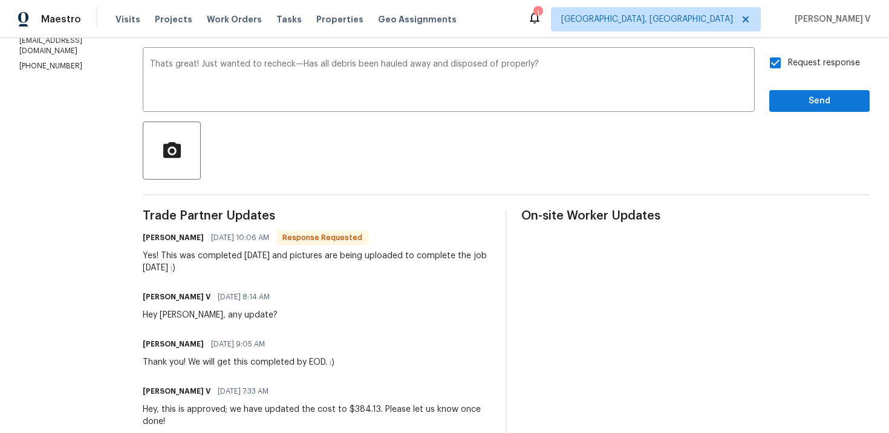
click at [0, 0] on span "That's" at bounding box center [0, 0] width 0 height 0
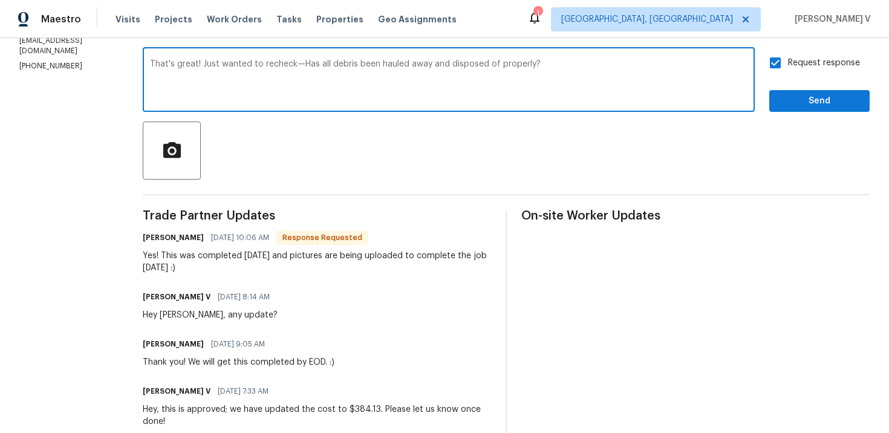
type textarea "That's great! Just wanted to recheck—Has all debris been hauled away and dispos…"
click at [788, 97] on span "Send" at bounding box center [819, 101] width 81 height 15
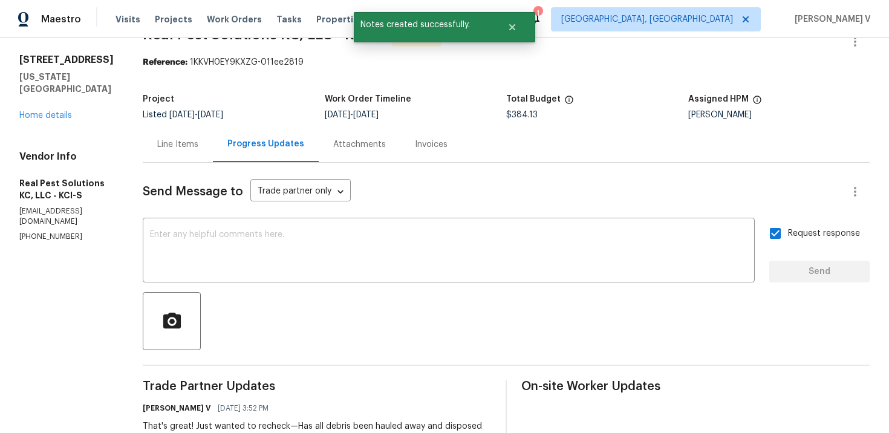
scroll to position [0, 0]
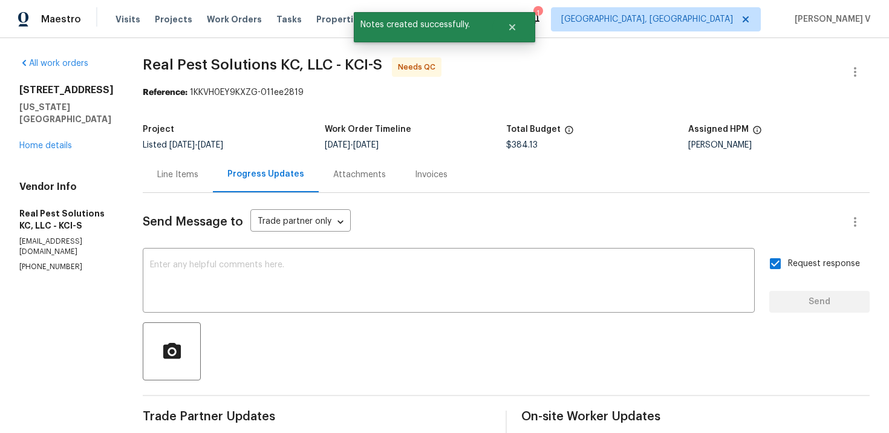
click at [191, 163] on div "Line Items" at bounding box center [178, 175] width 70 height 36
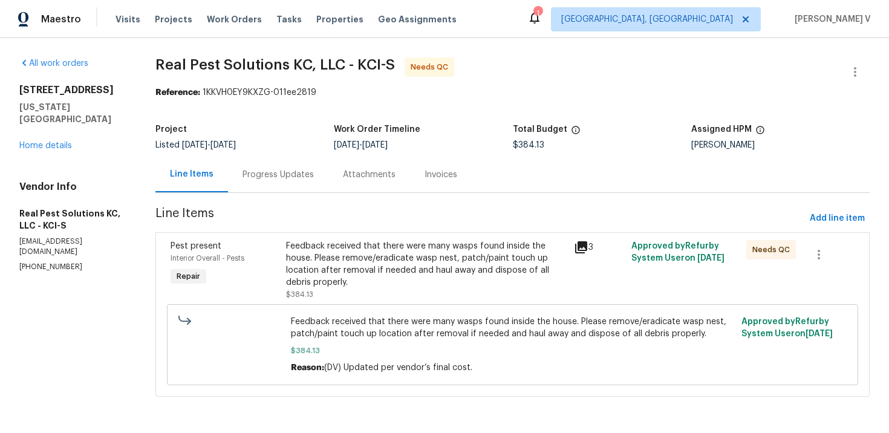
click at [282, 166] on div "Progress Updates" at bounding box center [278, 175] width 100 height 36
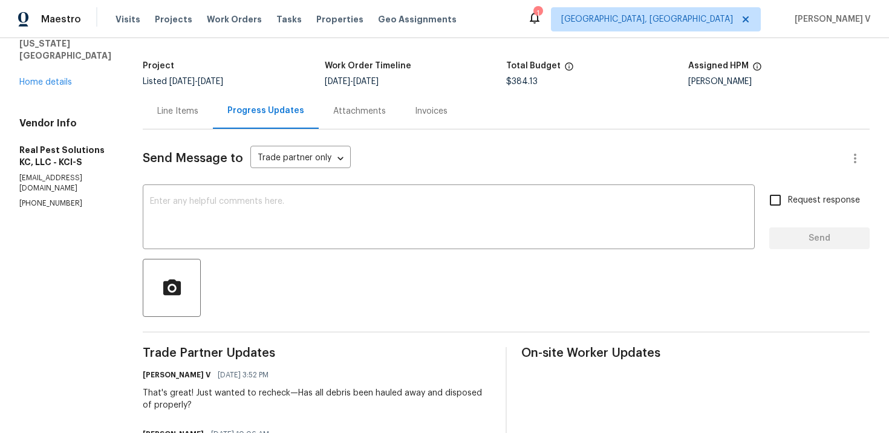
scroll to position [75, 0]
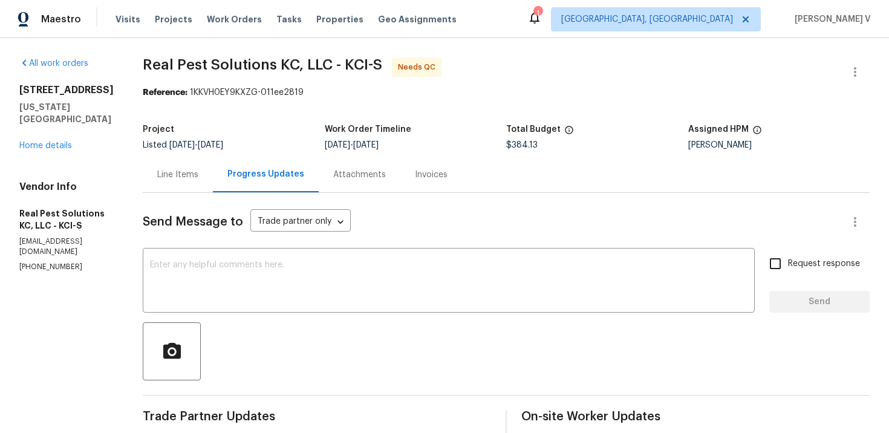
scroll to position [86, 0]
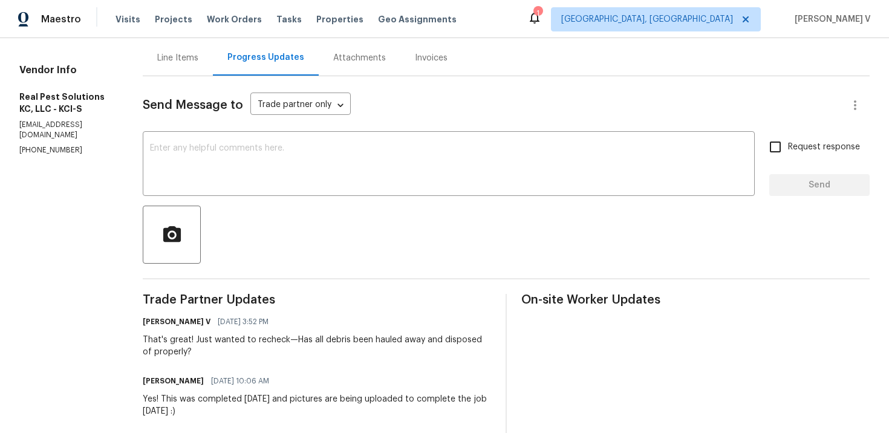
scroll to position [114, 0]
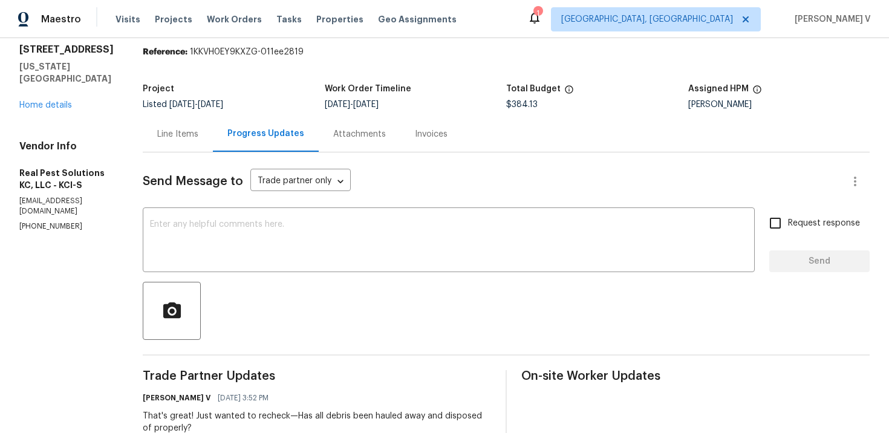
scroll to position [105, 0]
